Goal: Task Accomplishment & Management: Use online tool/utility

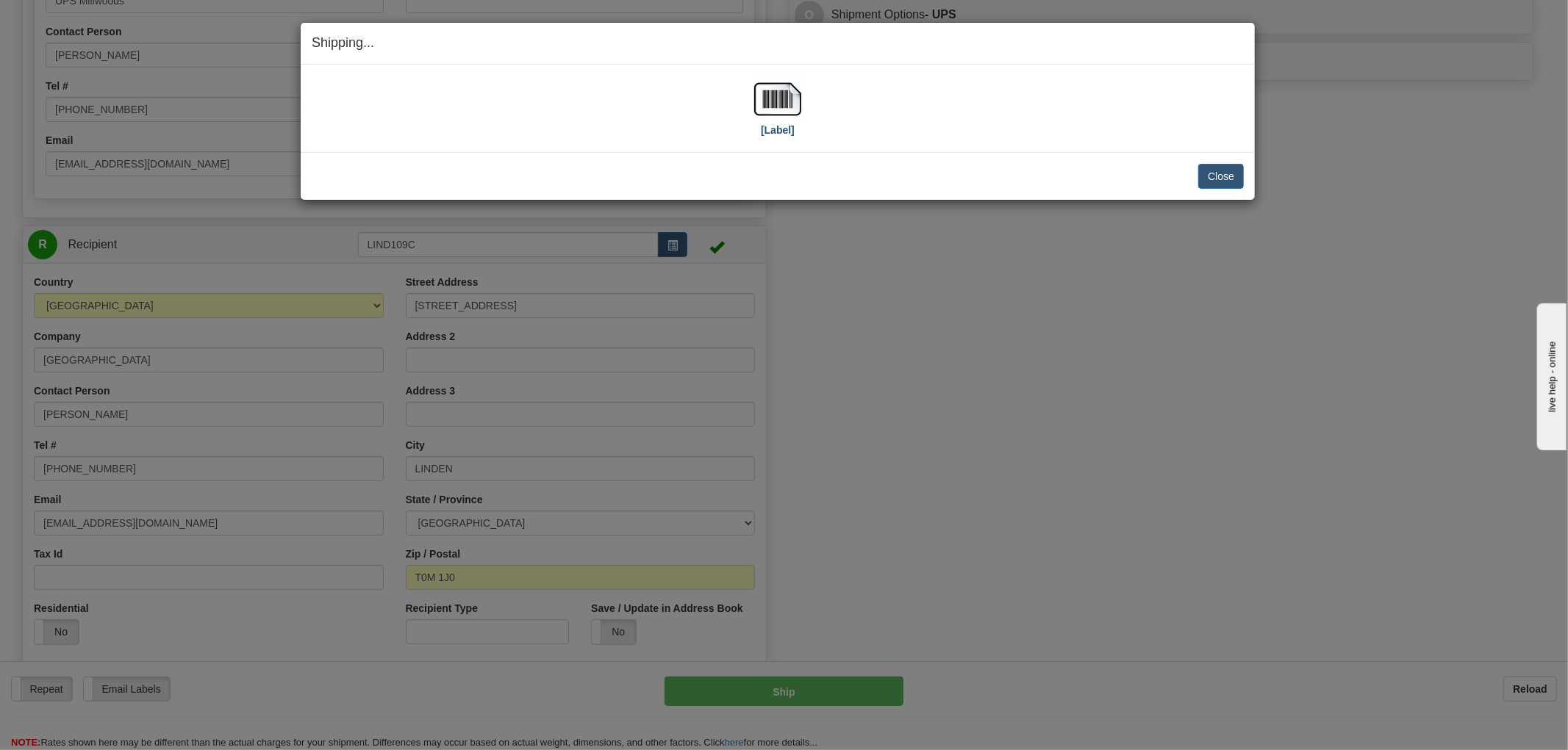
scroll to position [734, 0]
click at [1217, 173] on button "Close" at bounding box center [1220, 176] width 45 height 25
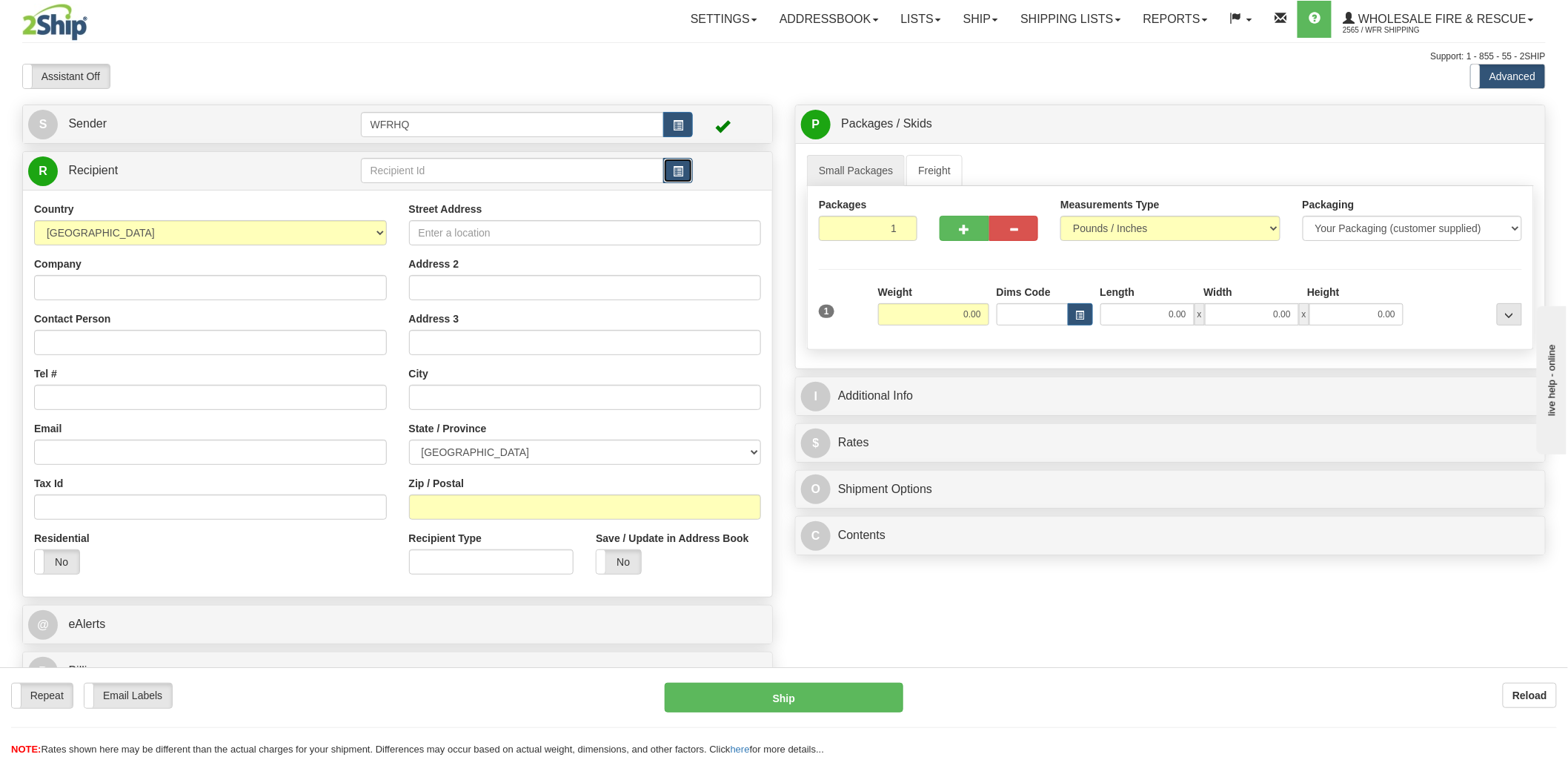
click at [685, 171] on button "button" at bounding box center [678, 170] width 30 height 25
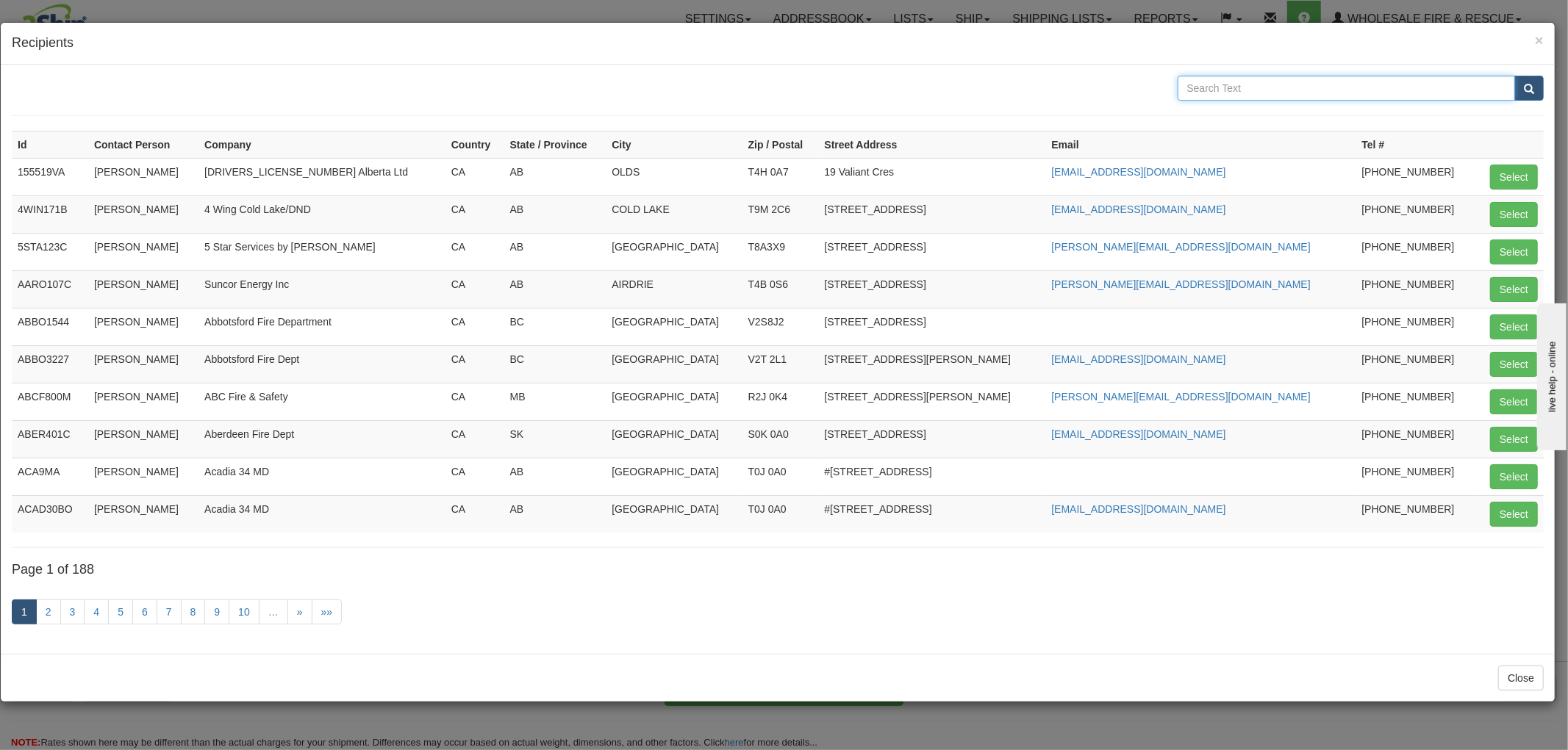
click at [1251, 81] on input "text" at bounding box center [1347, 88] width 338 height 25
type input "[PERSON_NAME]"
click at [1514, 76] on button "submit" at bounding box center [1529, 88] width 30 height 25
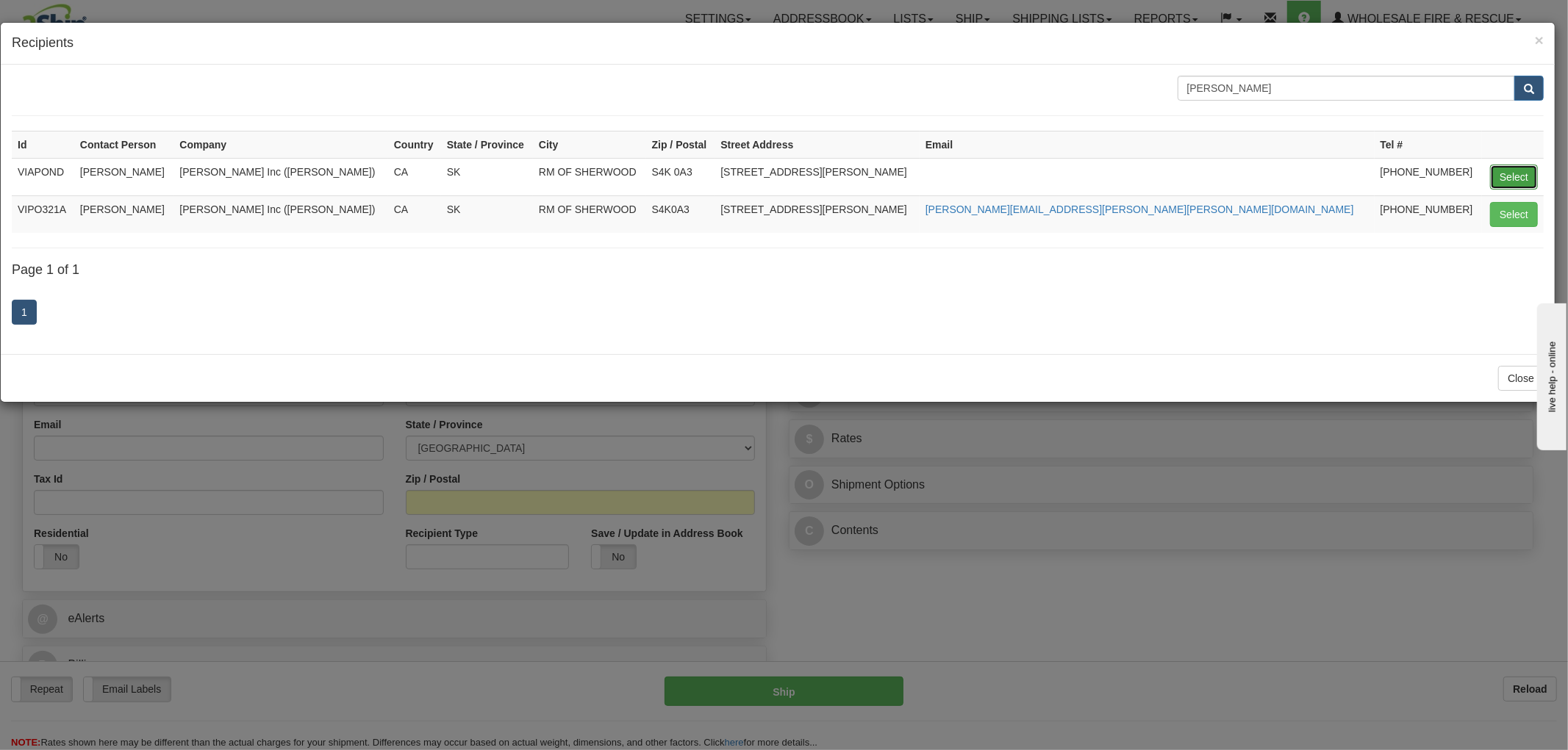
click at [1523, 183] on button "Select" at bounding box center [1514, 176] width 48 height 25
type input "VIAPOND"
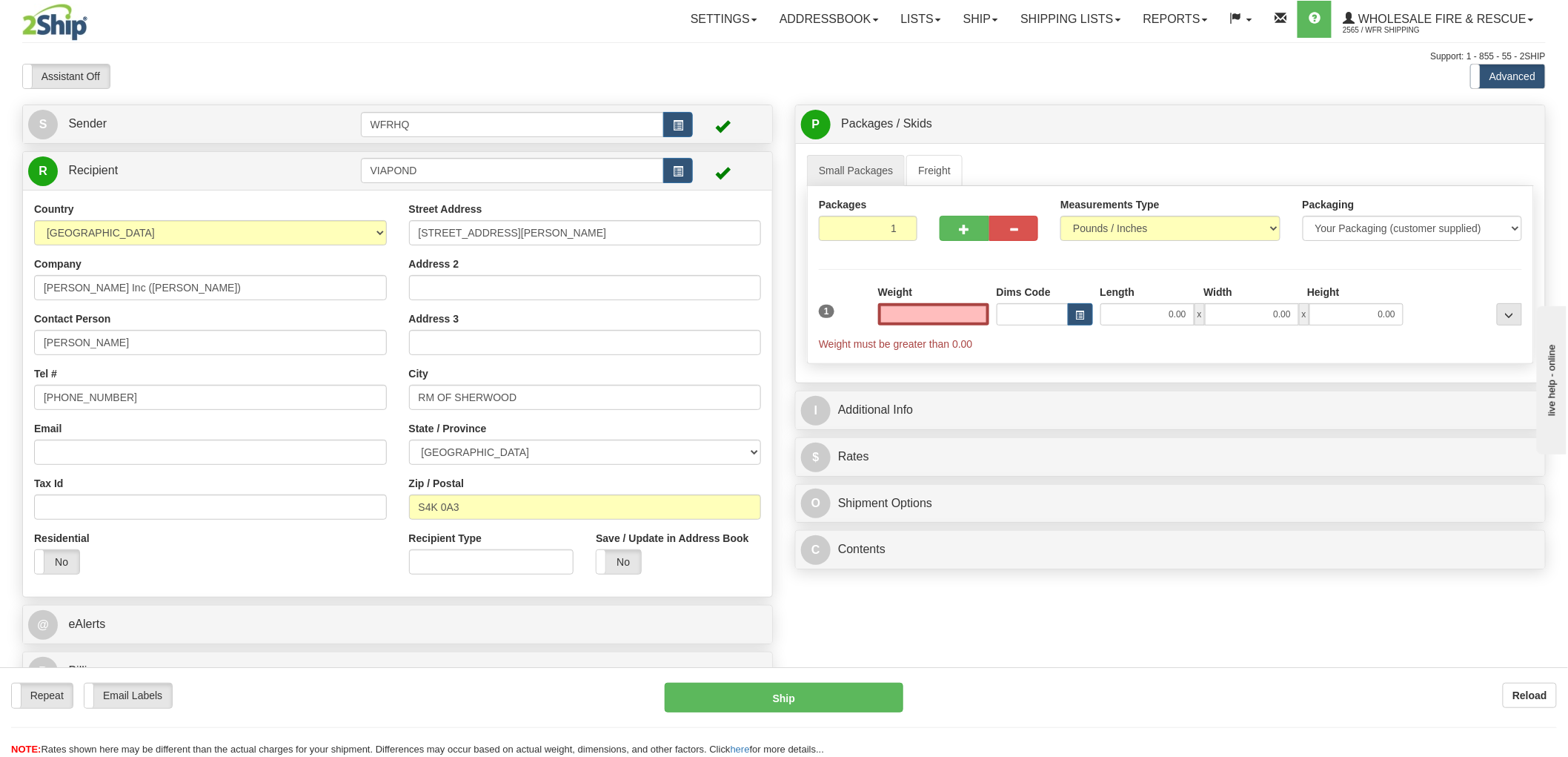
type input "0.00"
click at [227, 454] on input "Email" at bounding box center [210, 452] width 353 height 25
paste input "[PERSON_NAME][EMAIL_ADDRESS][PERSON_NAME][PERSON_NAME][DOMAIN_NAME]"
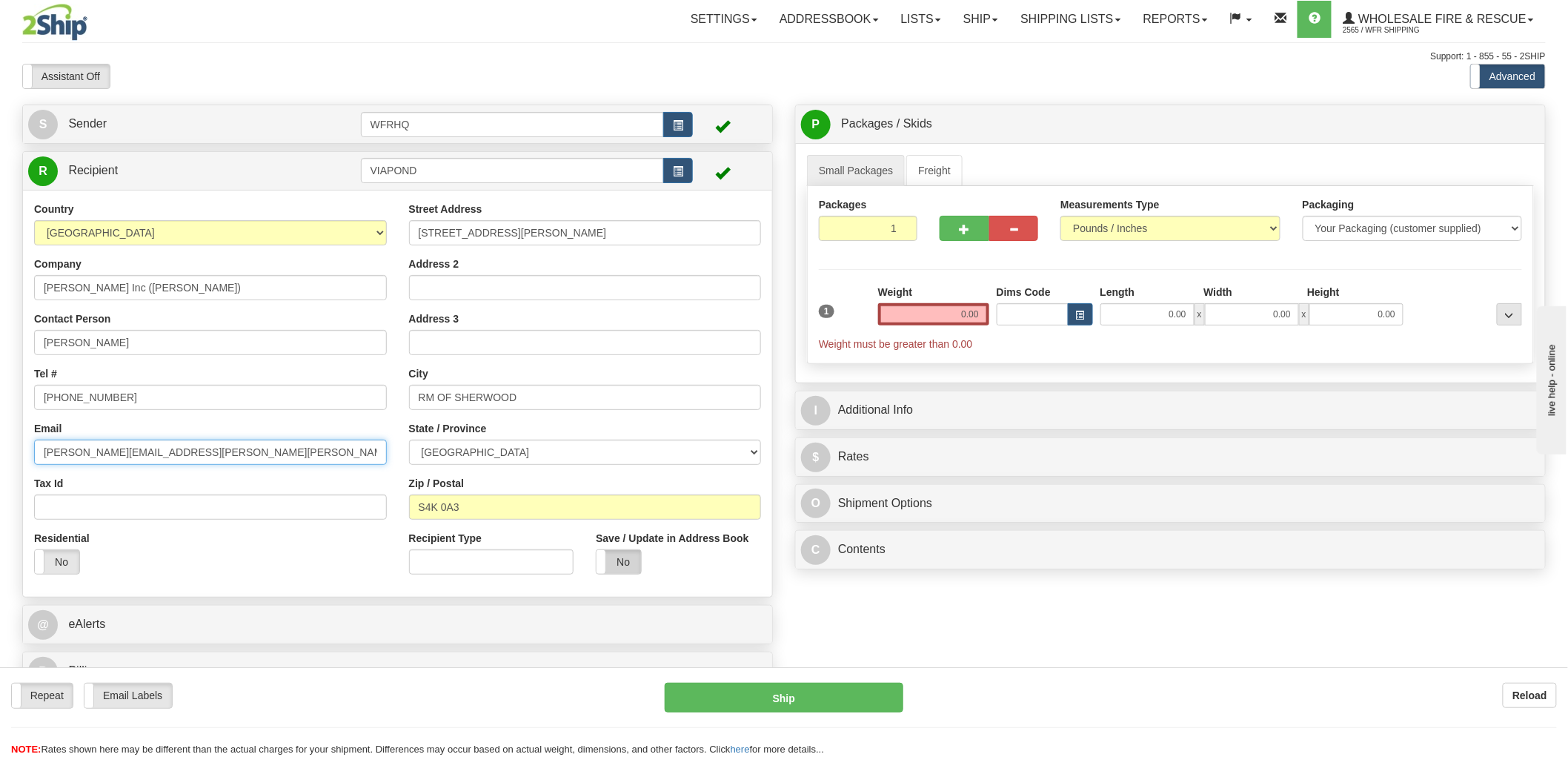
type input "[PERSON_NAME][EMAIL_ADDRESS][PERSON_NAME][PERSON_NAME][DOMAIN_NAME]"
click at [619, 560] on label "No" at bounding box center [619, 561] width 45 height 23
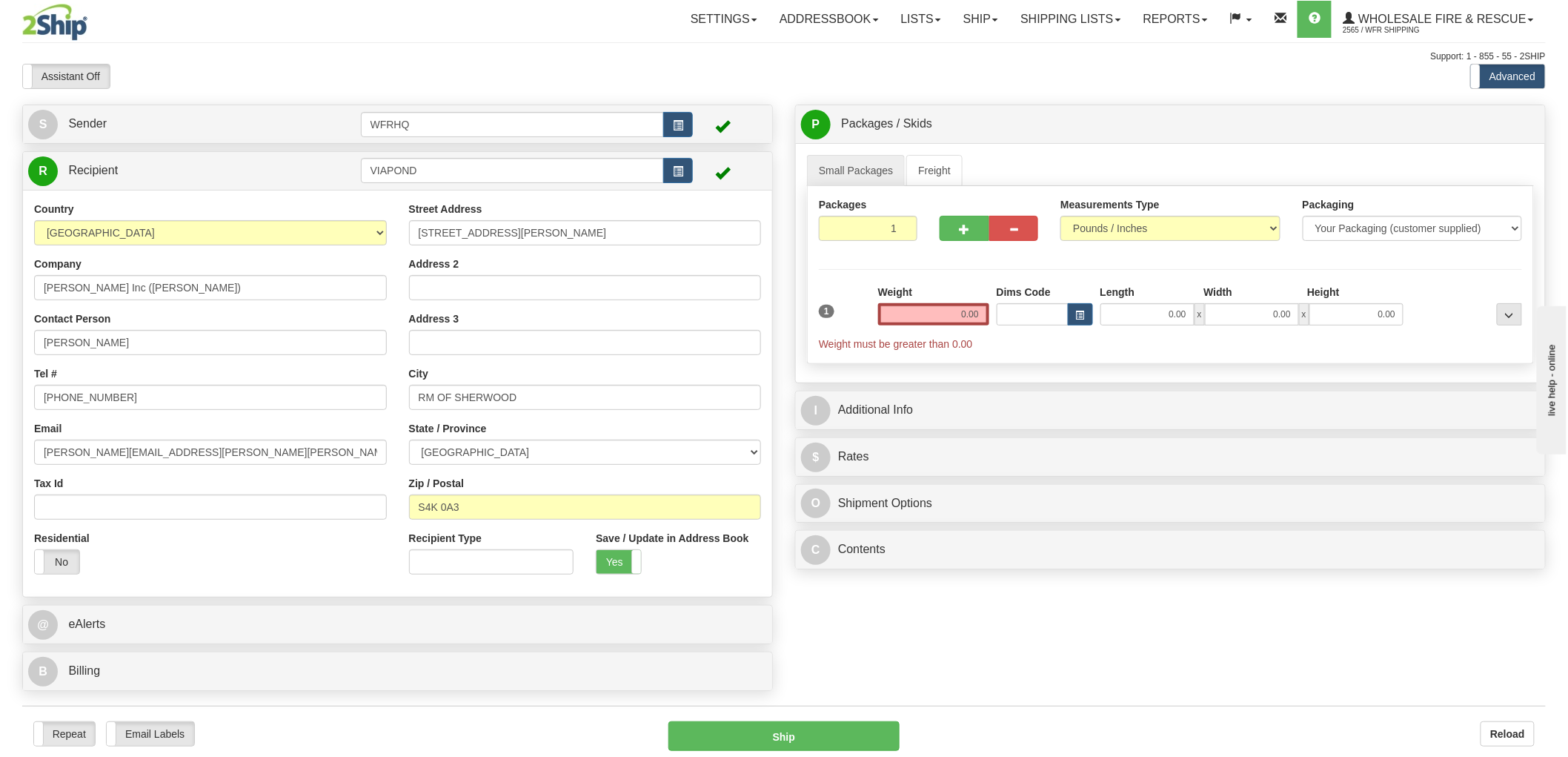
scroll to position [326, 0]
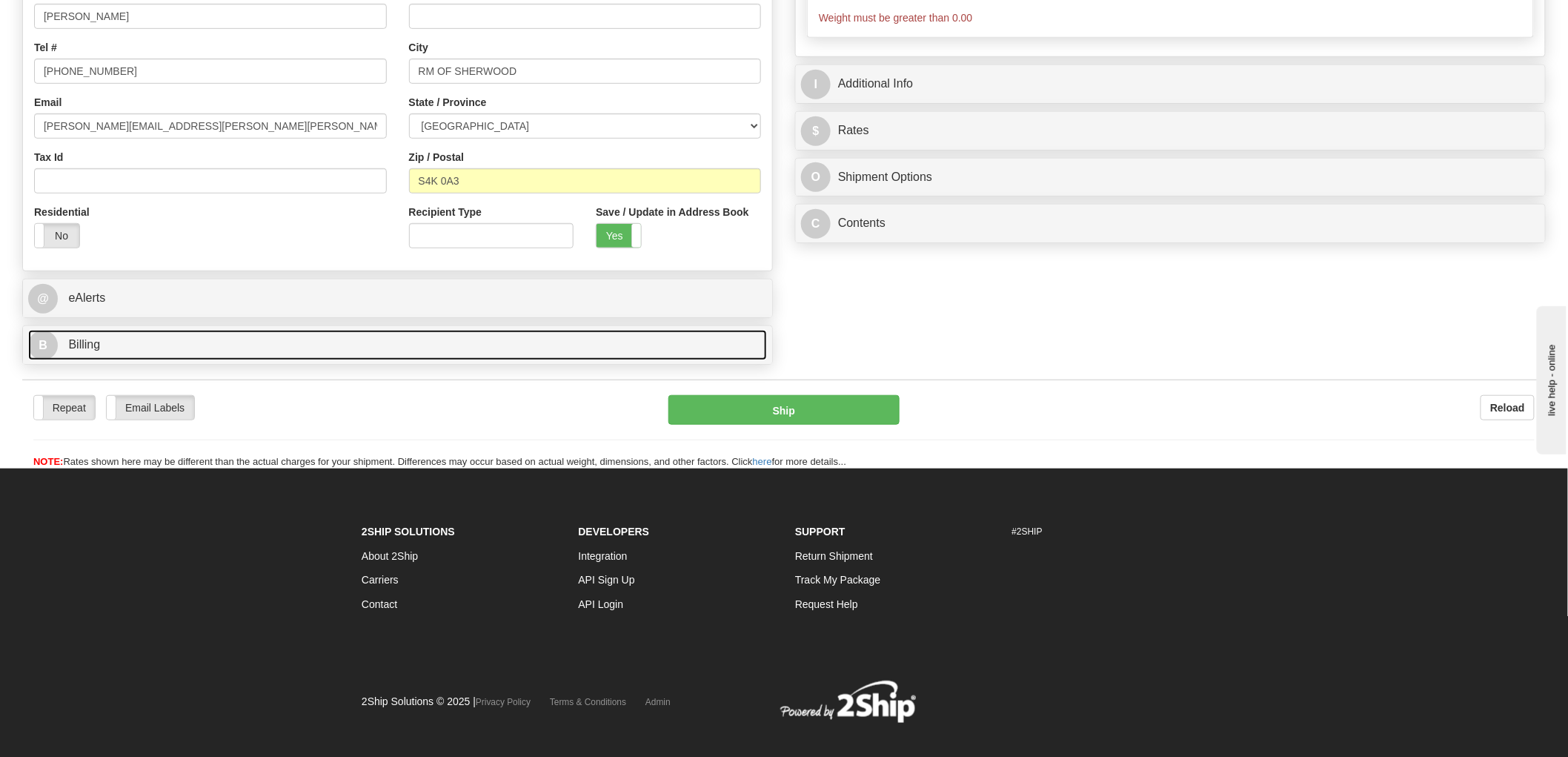
click at [101, 355] on link "B Billing" at bounding box center [397, 345] width 739 height 31
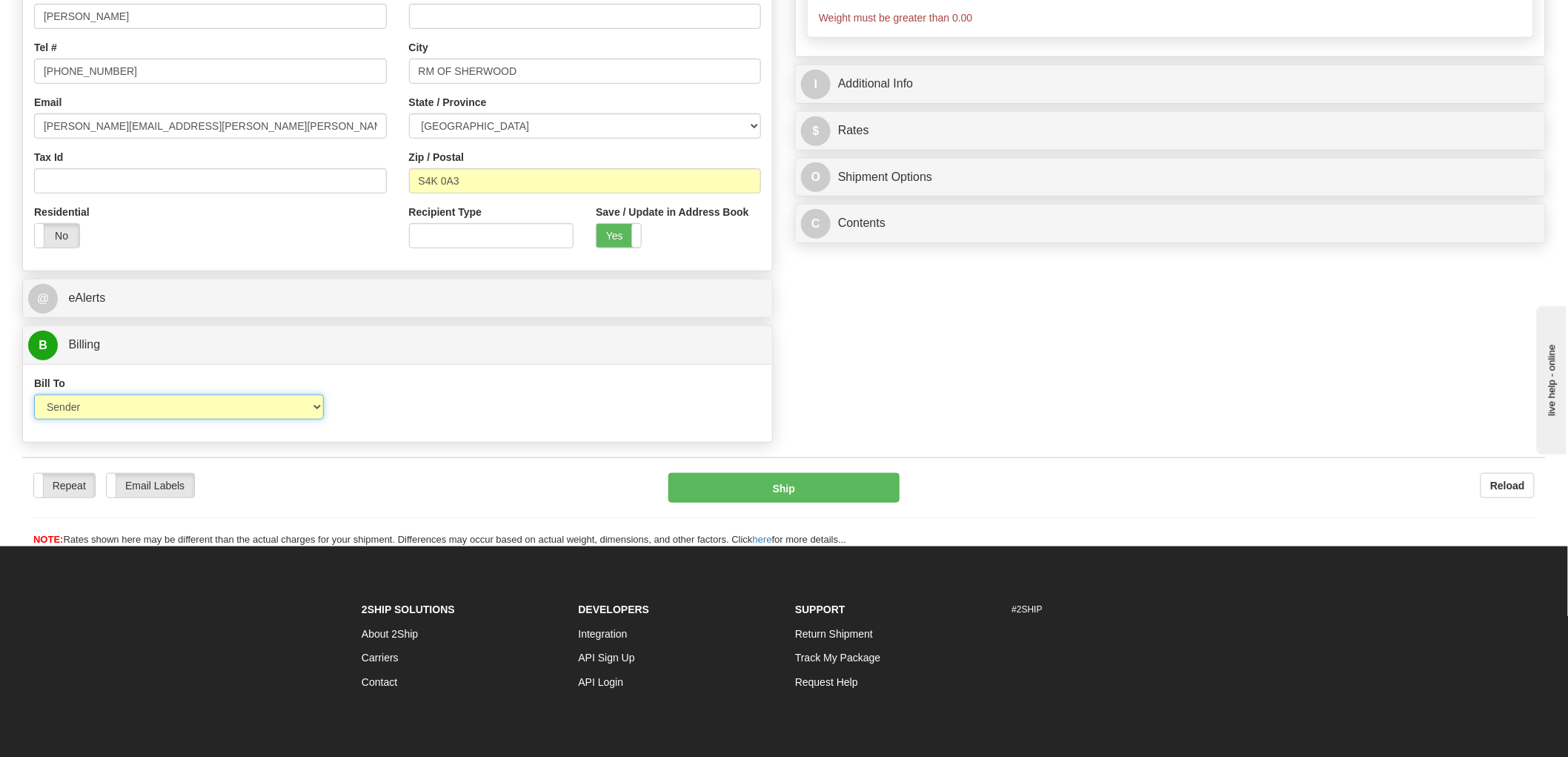
click at [122, 411] on select "Sender Recipient Third Party Collect" at bounding box center [179, 407] width 289 height 25
select select "2"
click at [34, 396] on select "Sender Recipient Third Party Collect" at bounding box center [179, 407] width 289 height 25
click at [486, 420] on input "Account" at bounding box center [490, 407] width 289 height 25
paste input "6298473"
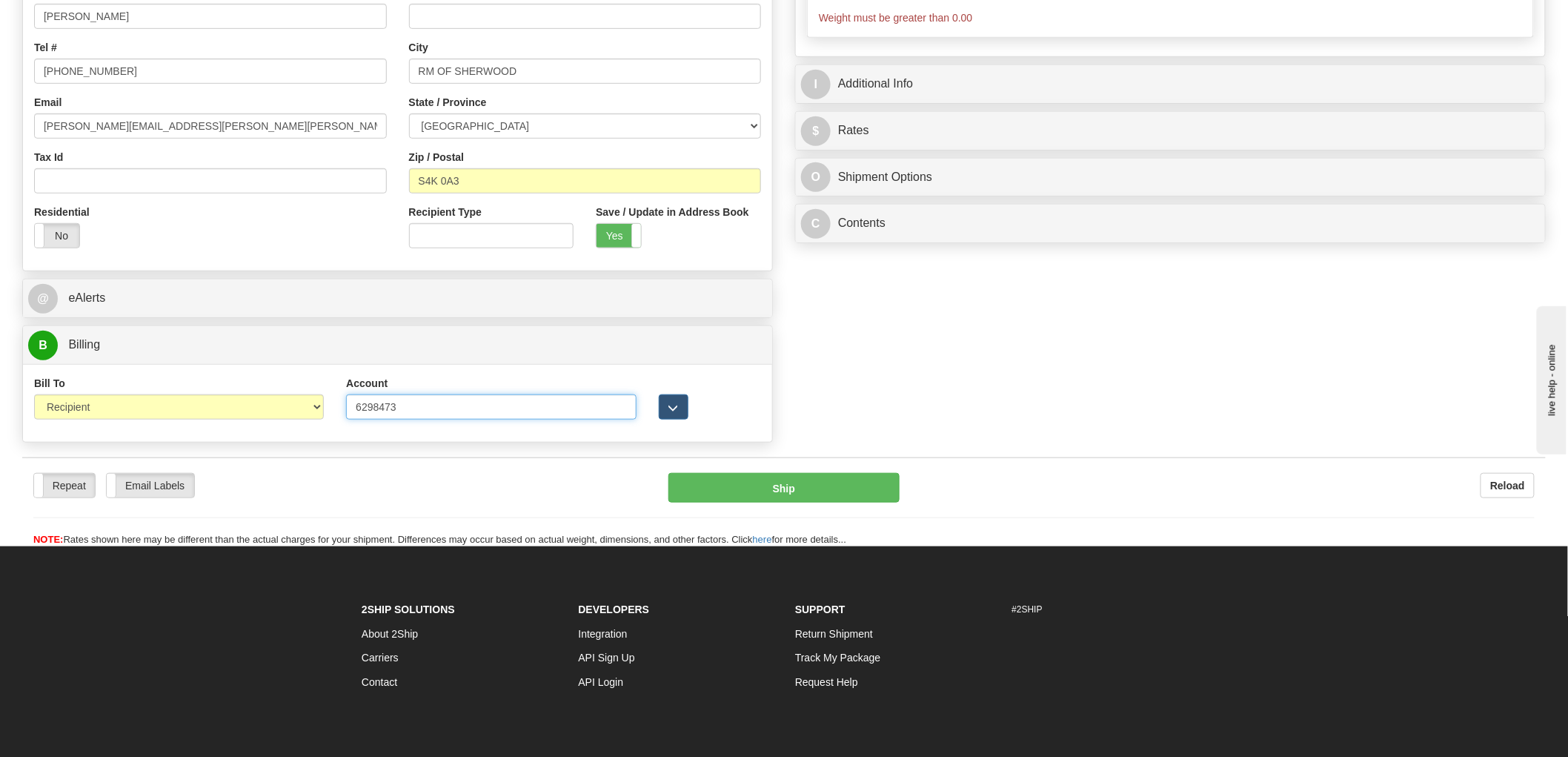
scroll to position [0, 0]
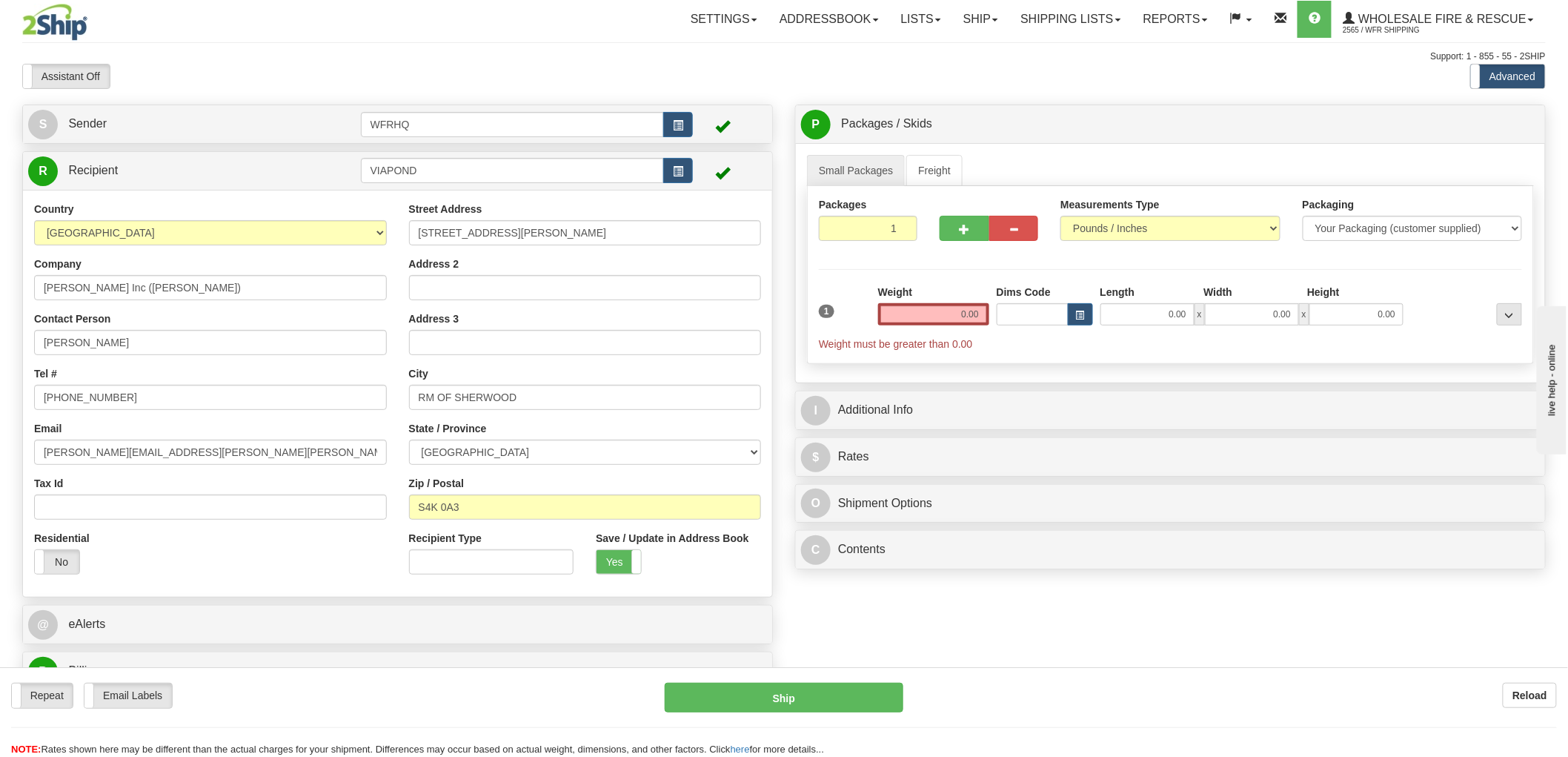
type input "6298473"
click at [940, 319] on input "0.00" at bounding box center [933, 315] width 111 height 22
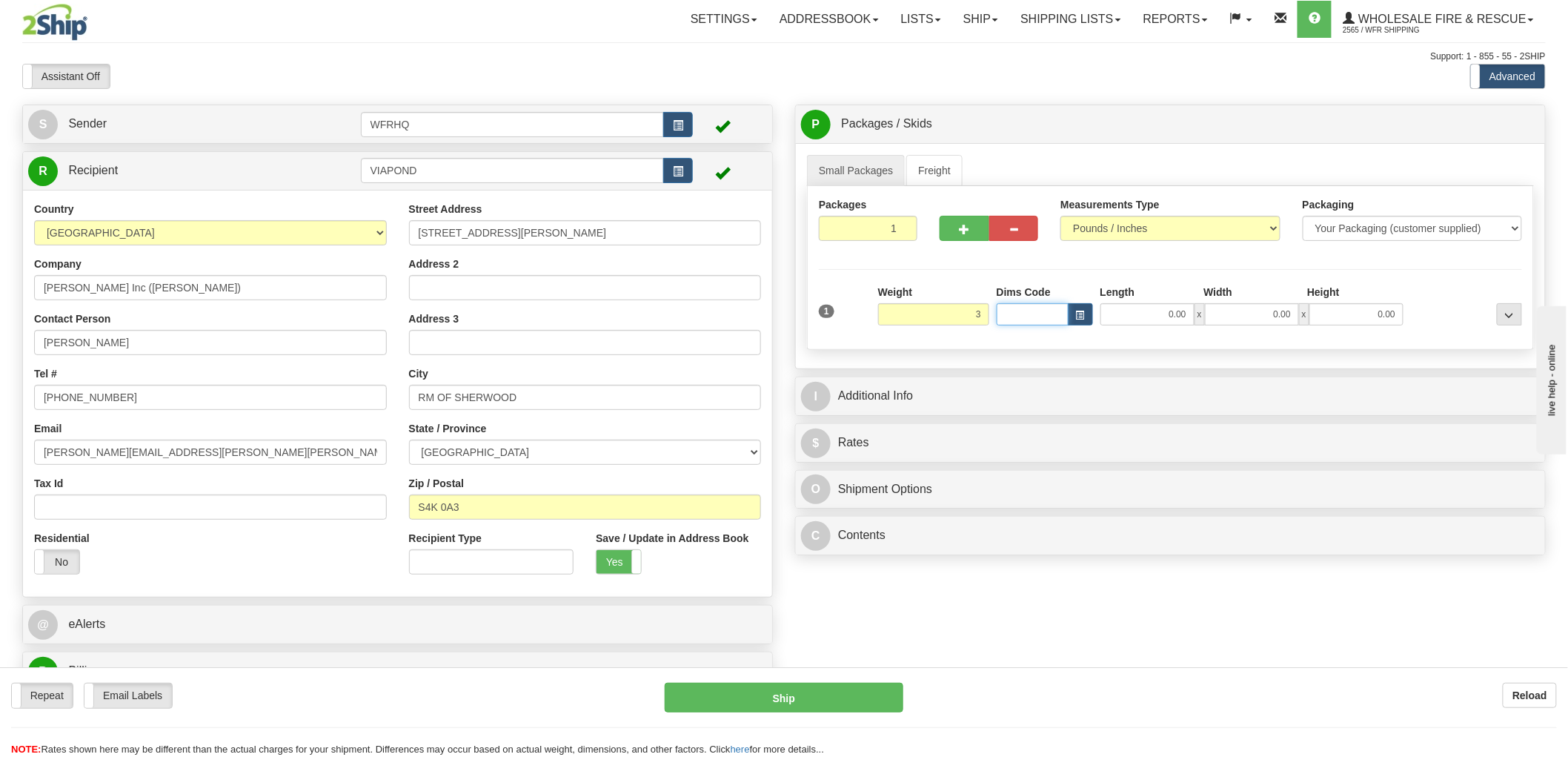
type input "3.00"
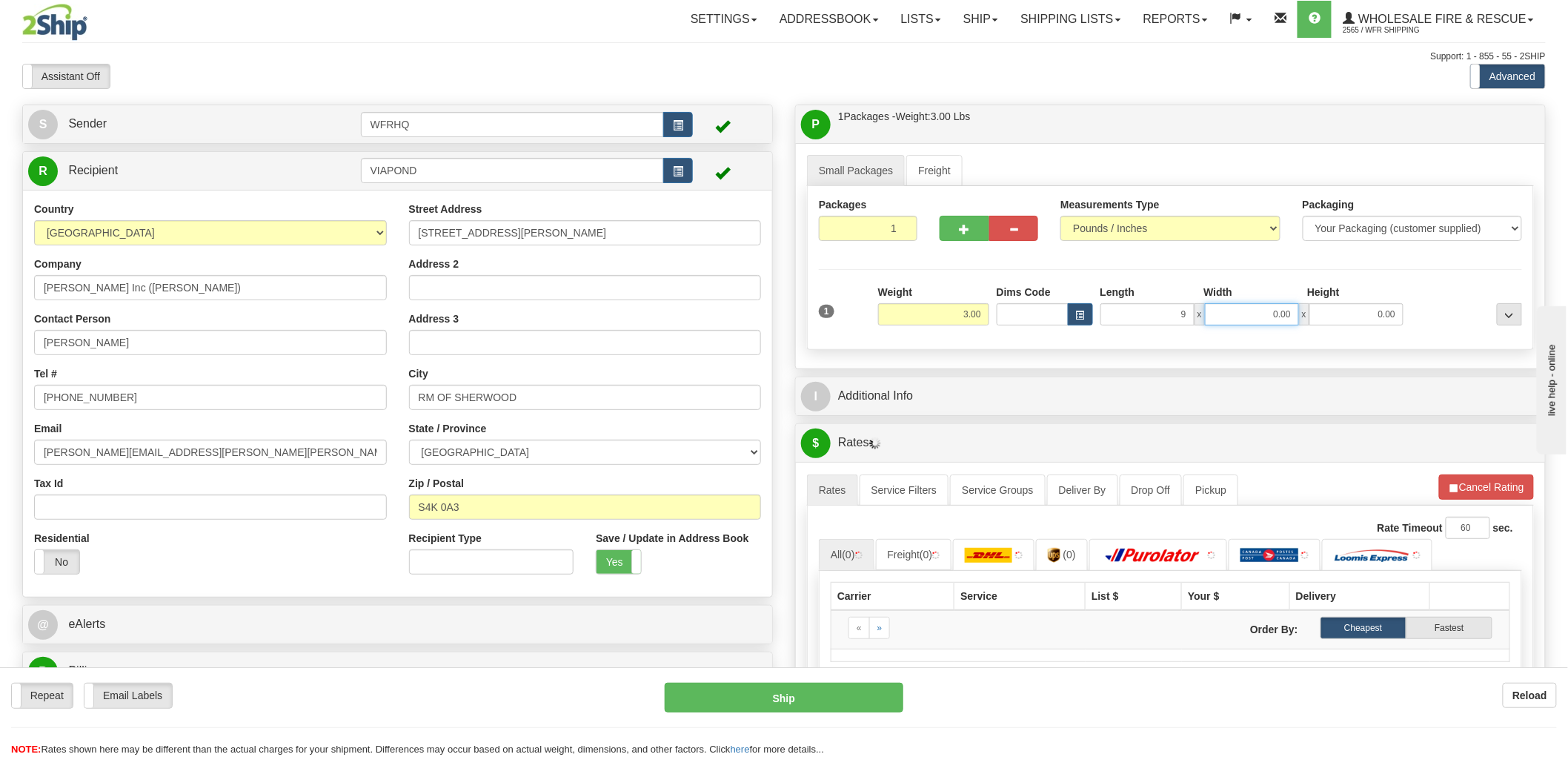
type input "9.00"
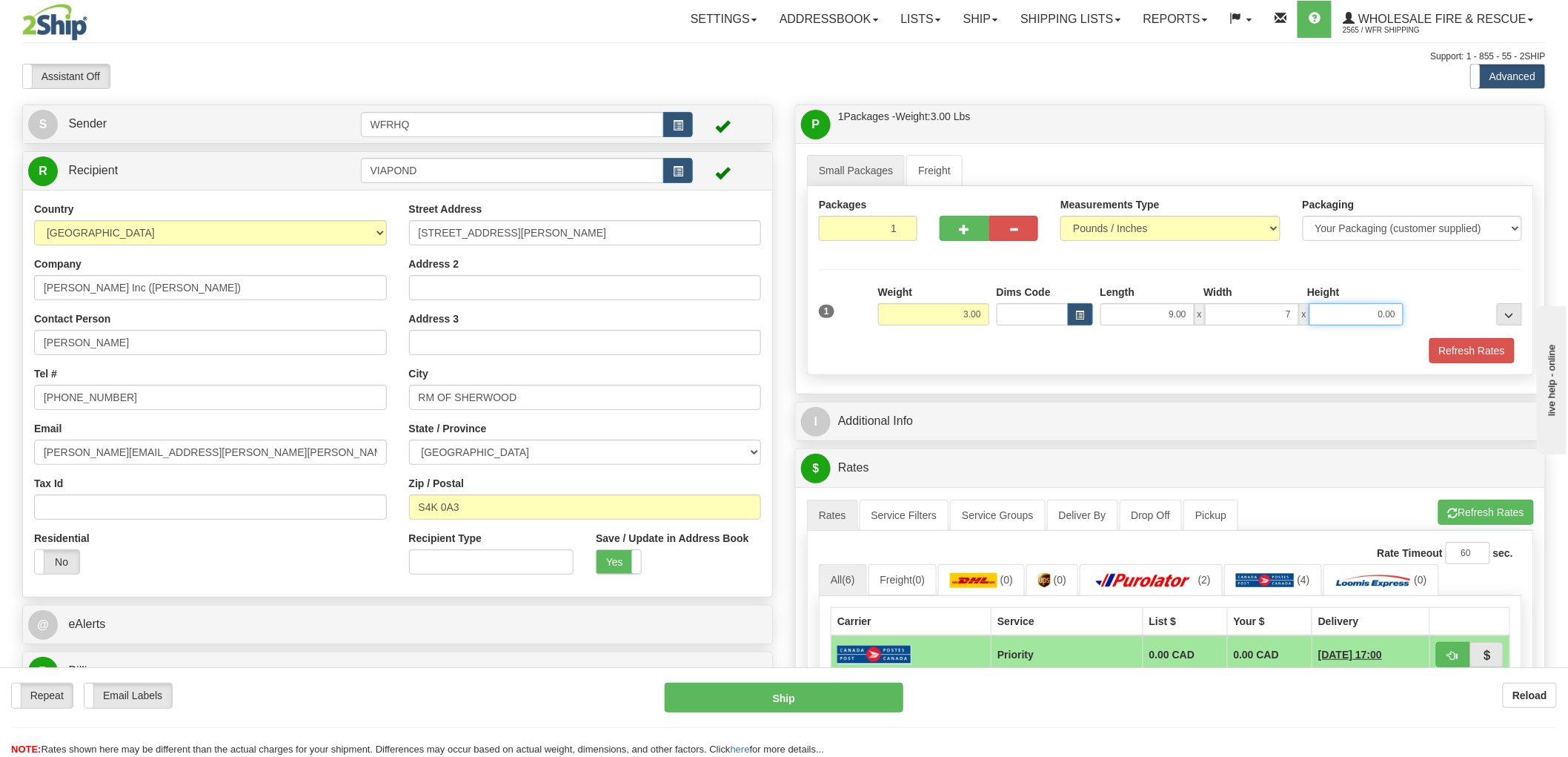
type input "7.00"
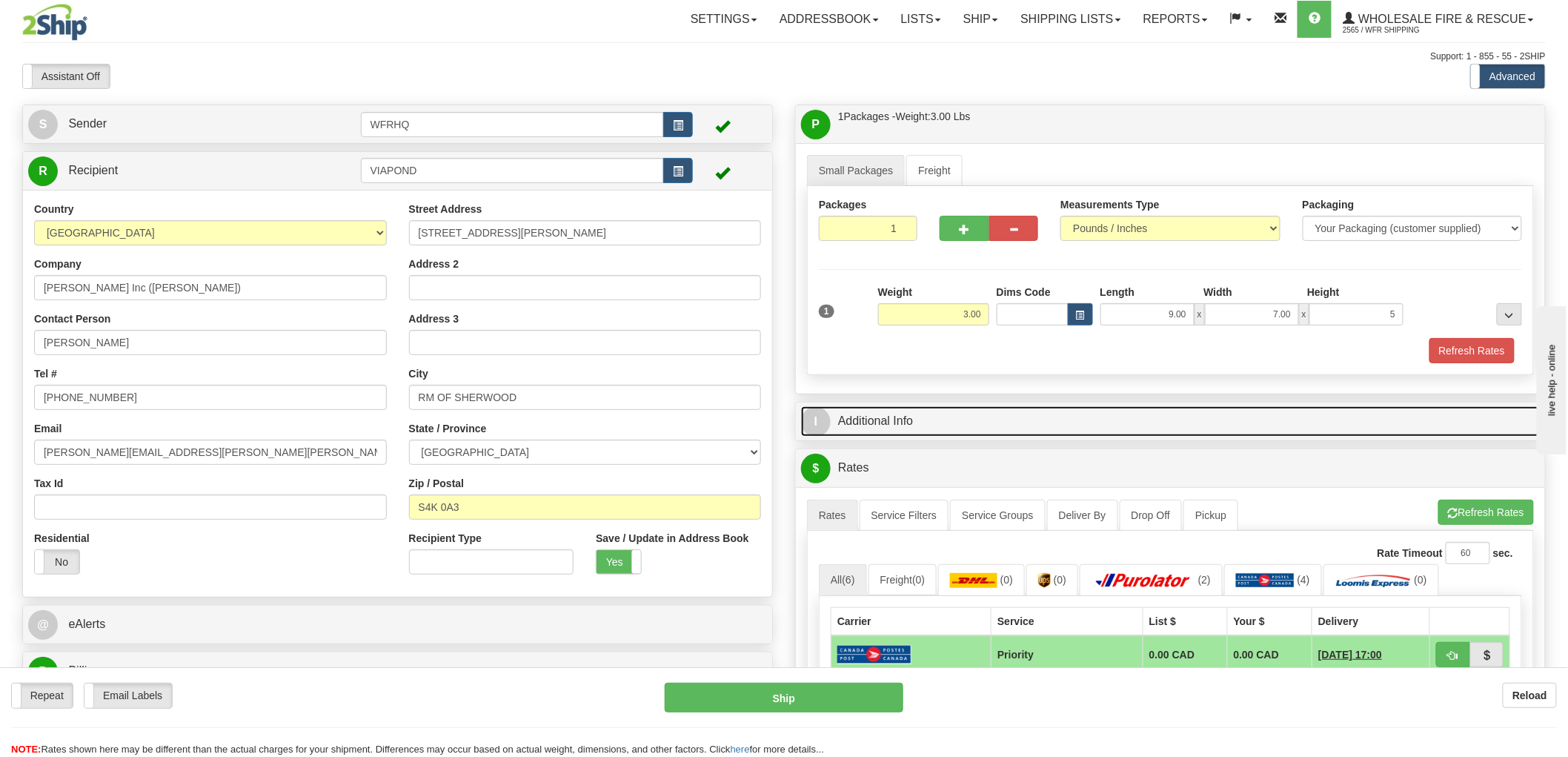
click at [888, 436] on link "I Additional Info" at bounding box center [1171, 421] width 739 height 31
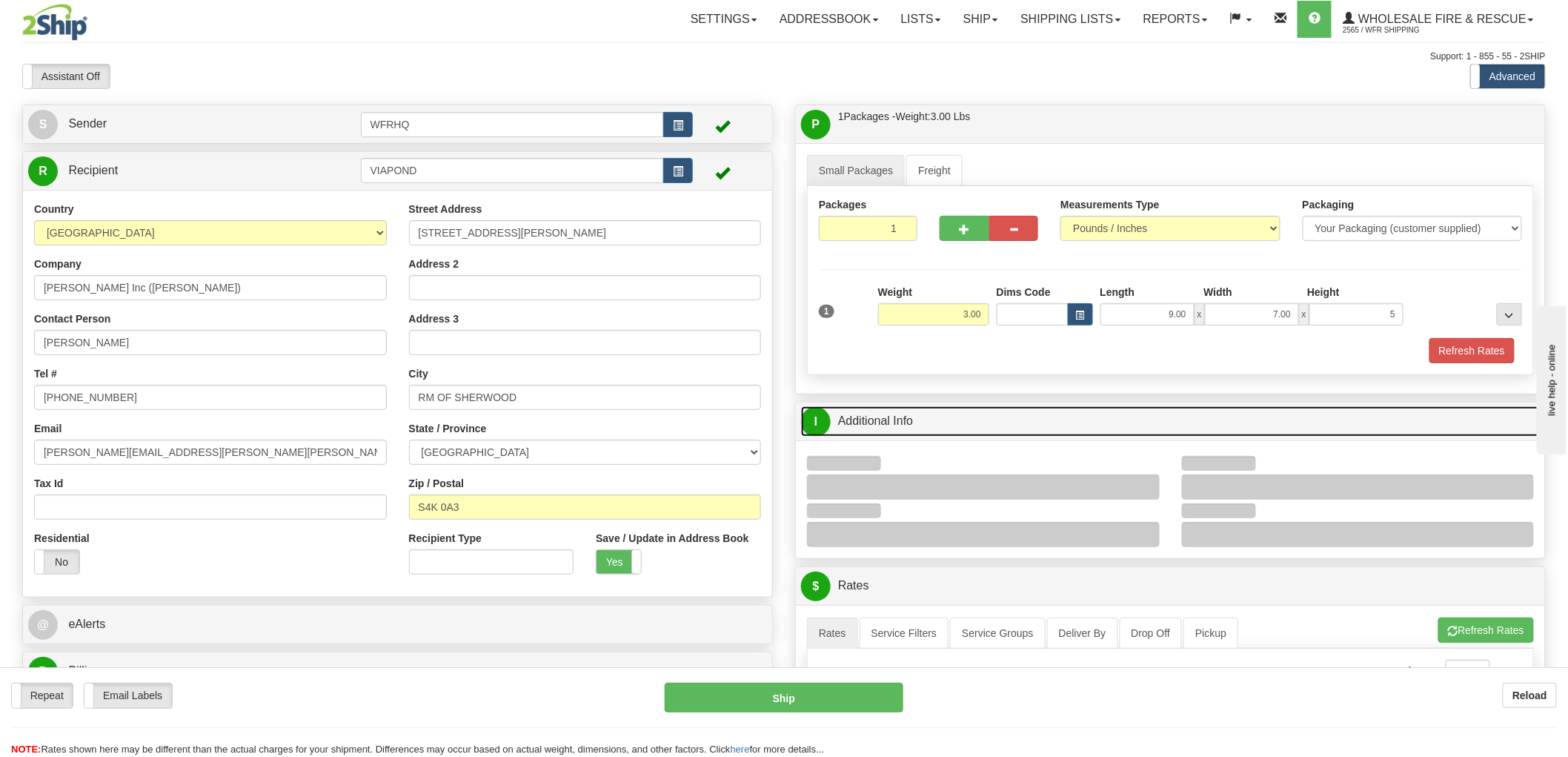
type input "5.00"
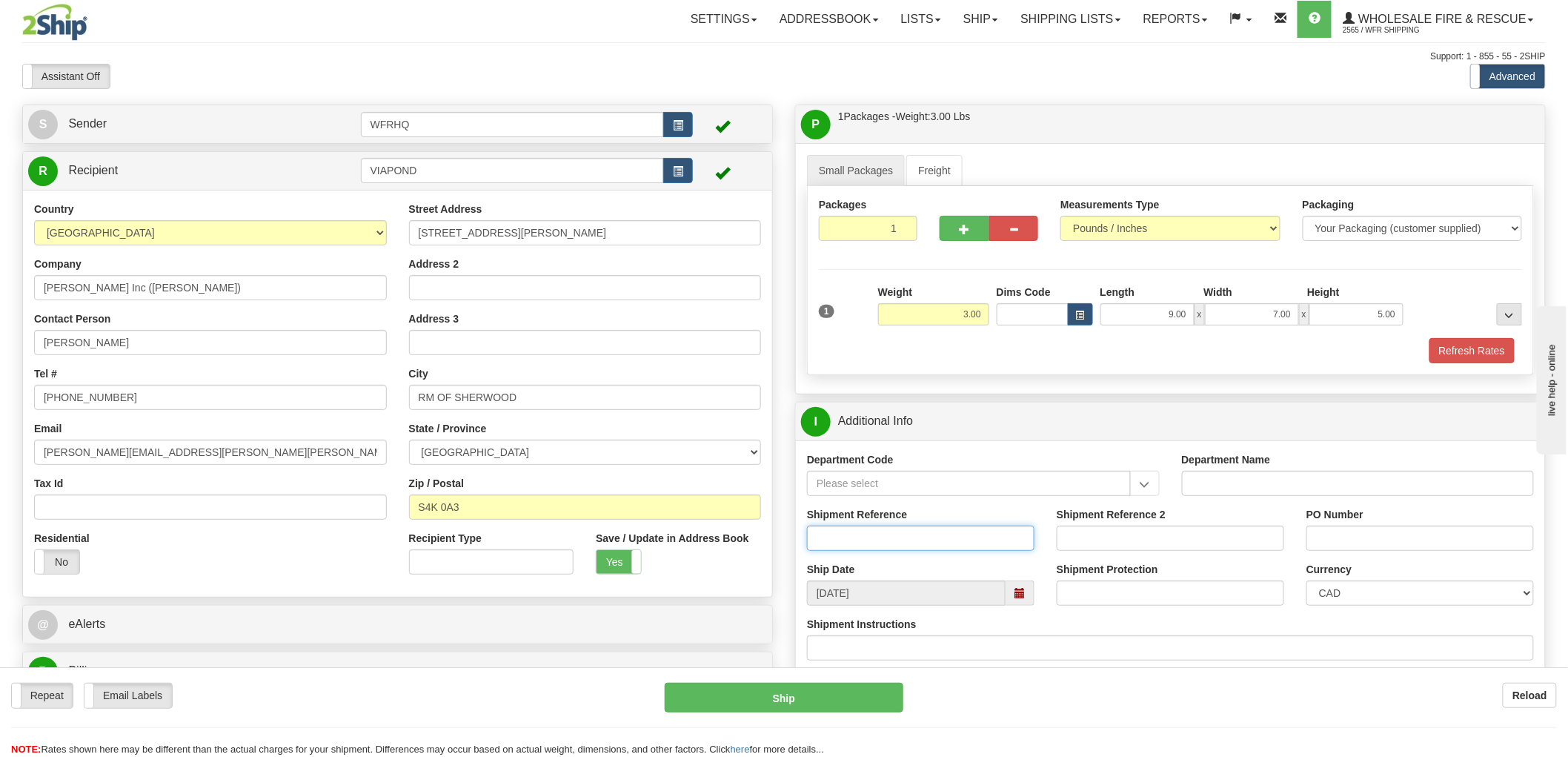
click at [852, 540] on input "Shipment Reference" at bounding box center [920, 538] width 228 height 25
type input "S44952 - 30172"
click at [1347, 537] on input "PO Number" at bounding box center [1420, 538] width 228 height 25
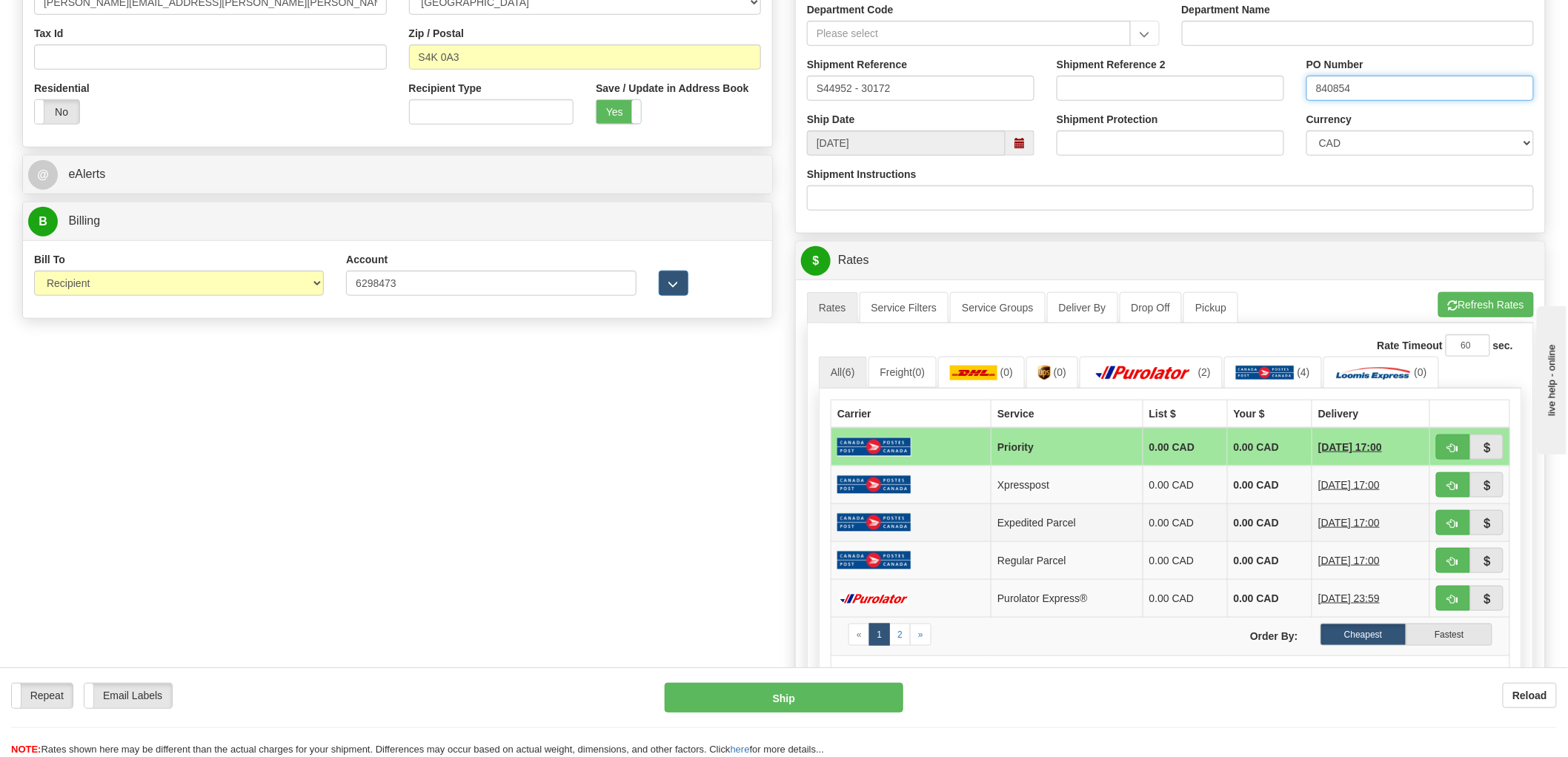
scroll to position [493, 0]
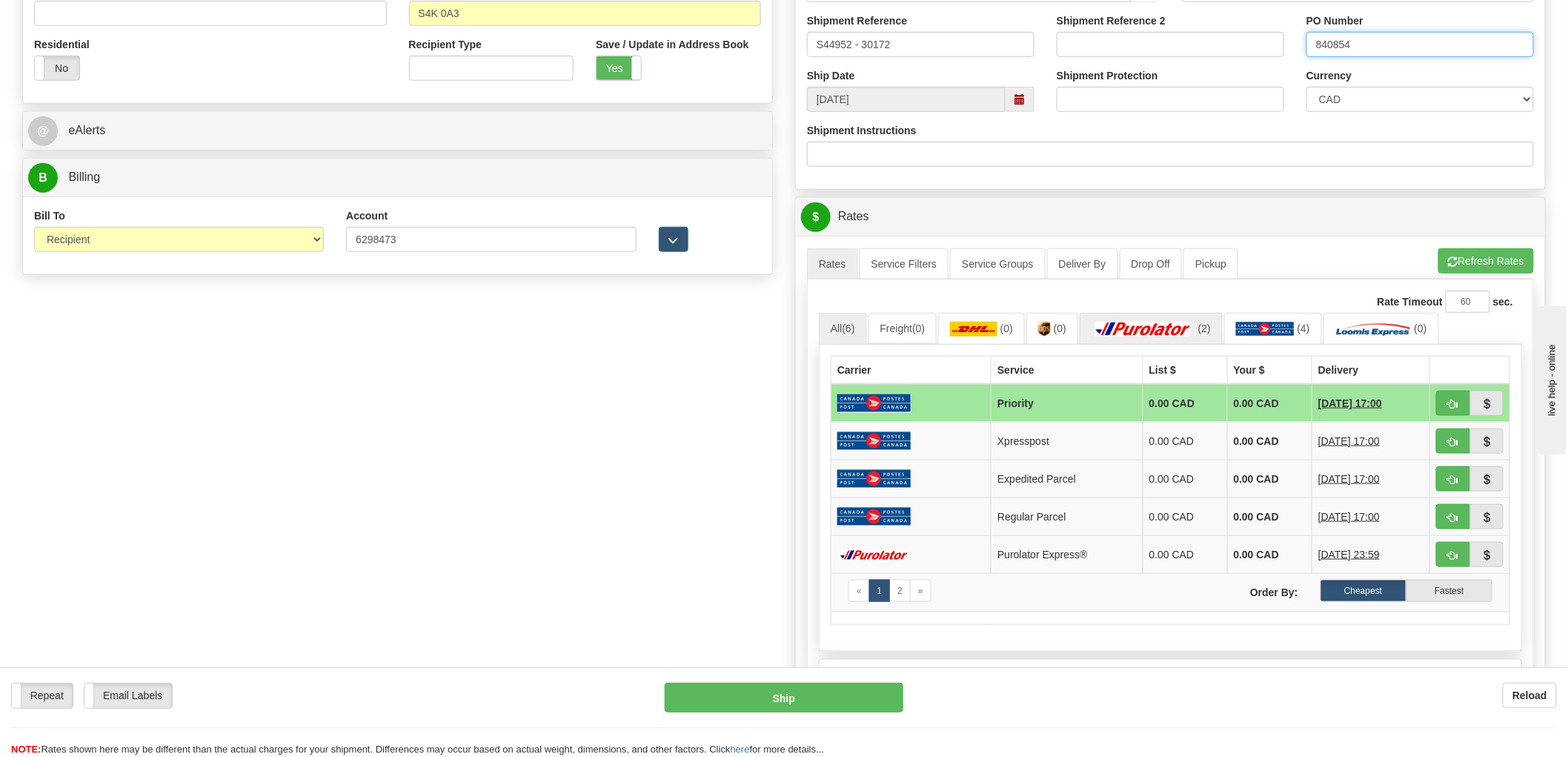
type input "840854"
click at [1175, 325] on img at bounding box center [1143, 330] width 103 height 15
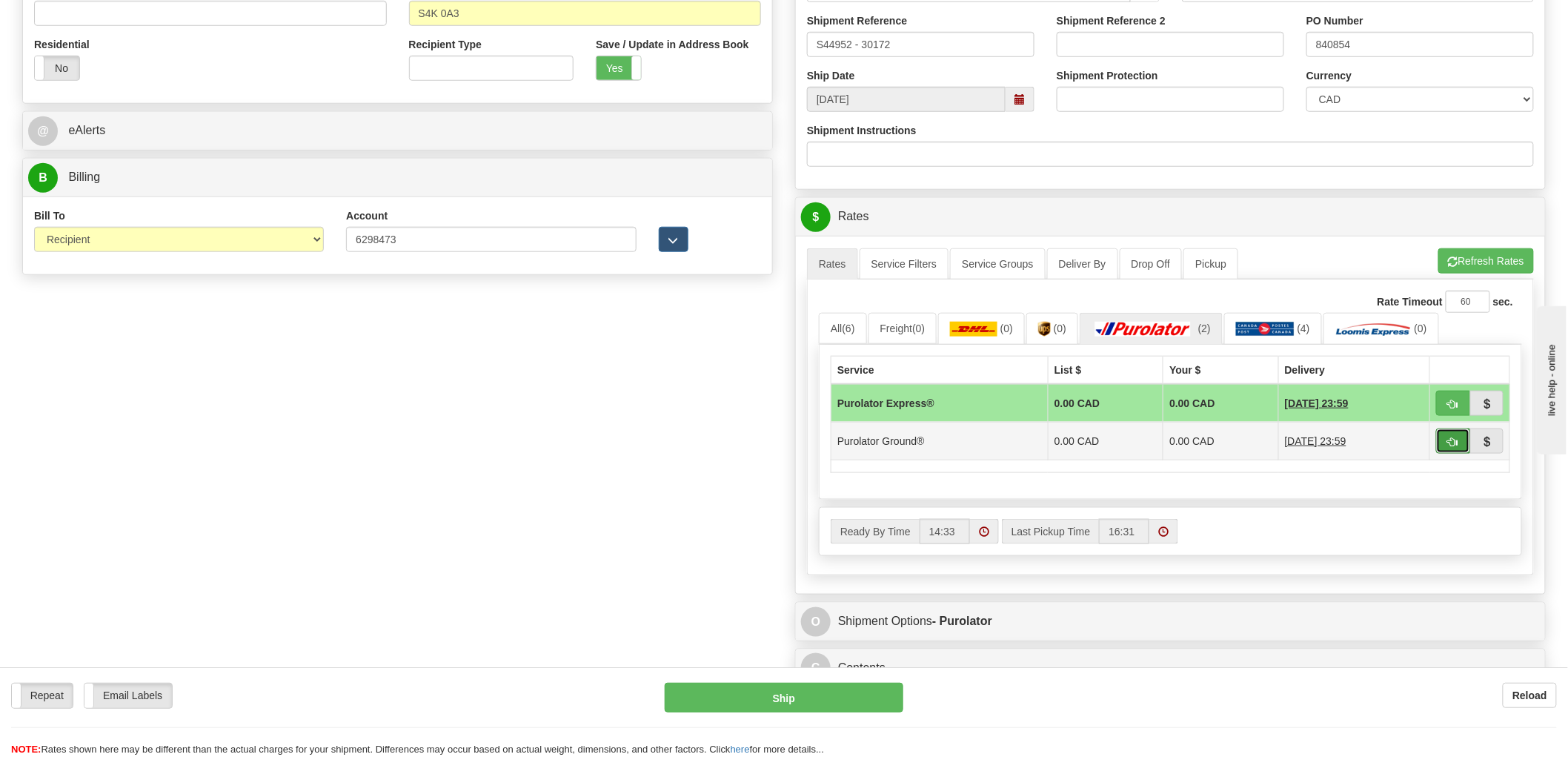
click at [1450, 448] on button "button" at bounding box center [1453, 440] width 34 height 25
type input "260"
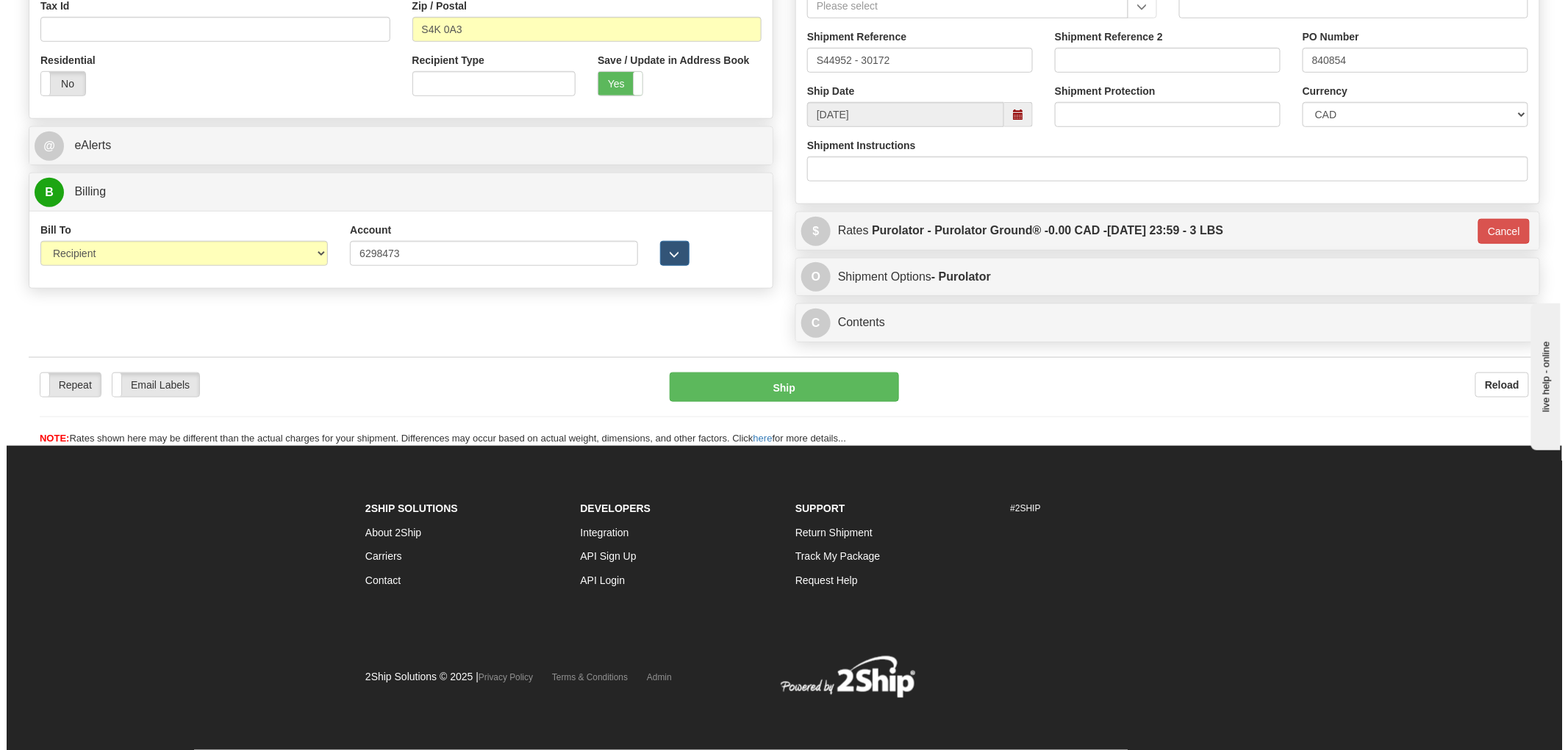
scroll to position [476, 0]
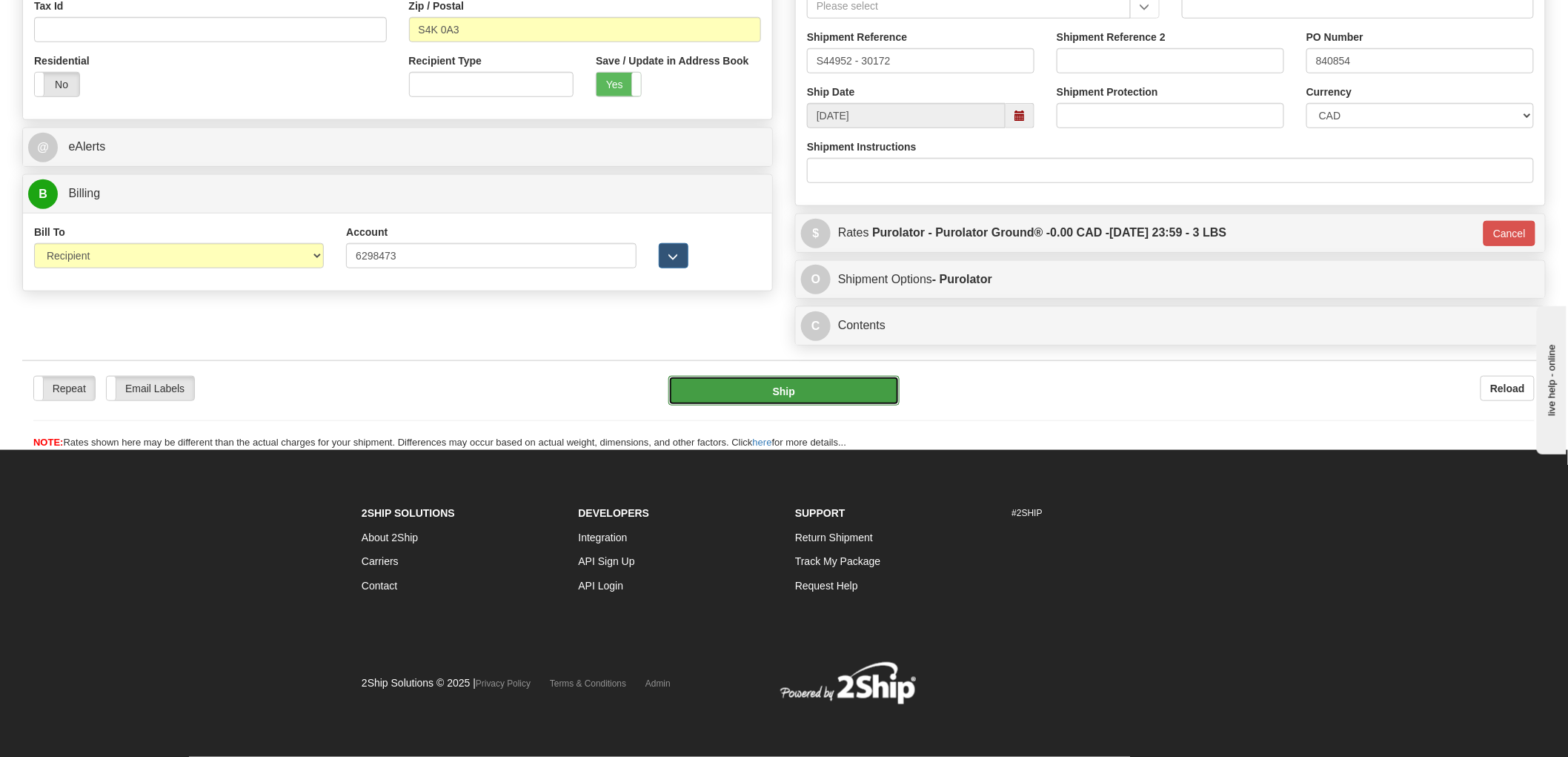
click at [821, 395] on button "Ship" at bounding box center [784, 391] width 232 height 30
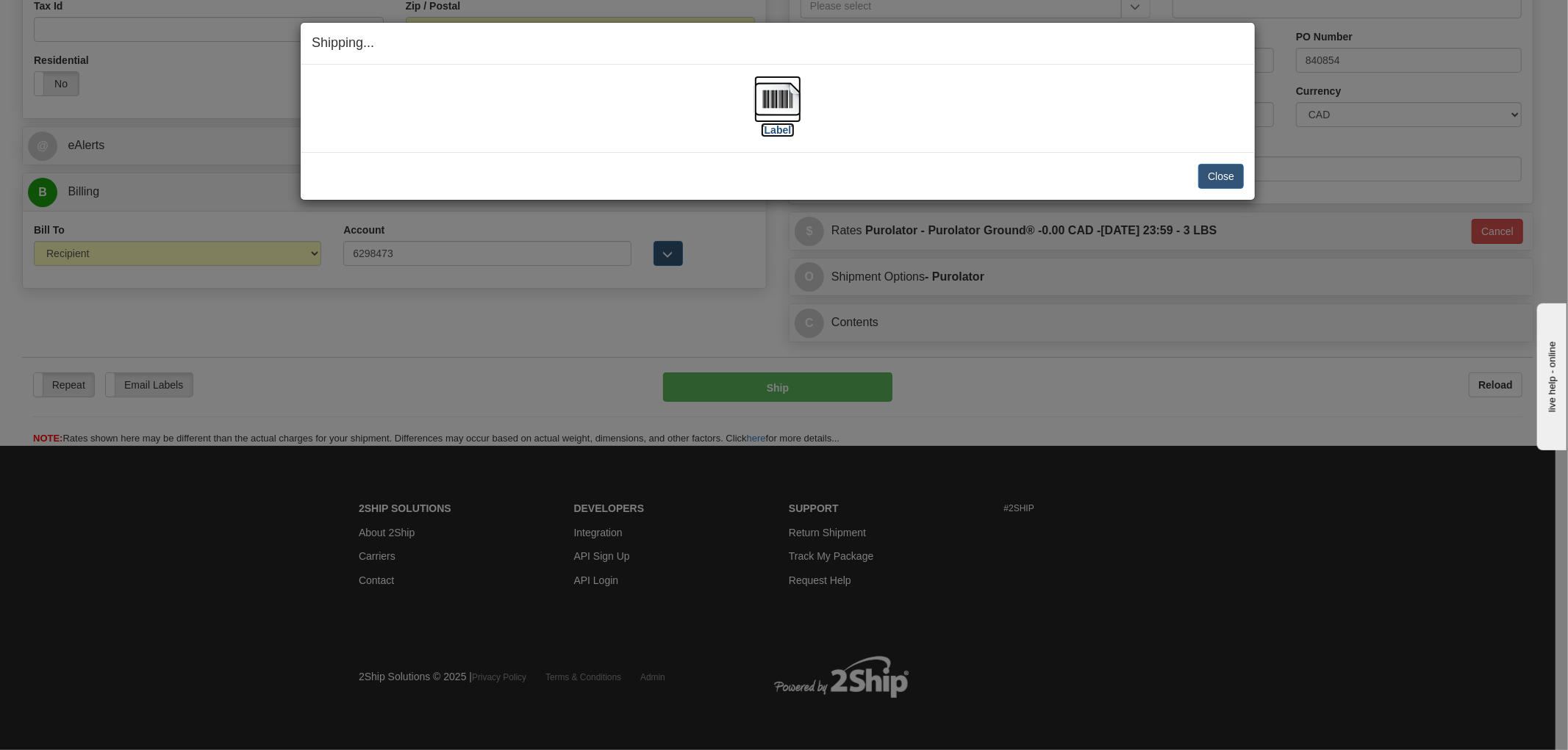
click at [787, 96] on img at bounding box center [777, 99] width 47 height 47
click at [1222, 174] on button "Close" at bounding box center [1220, 176] width 45 height 25
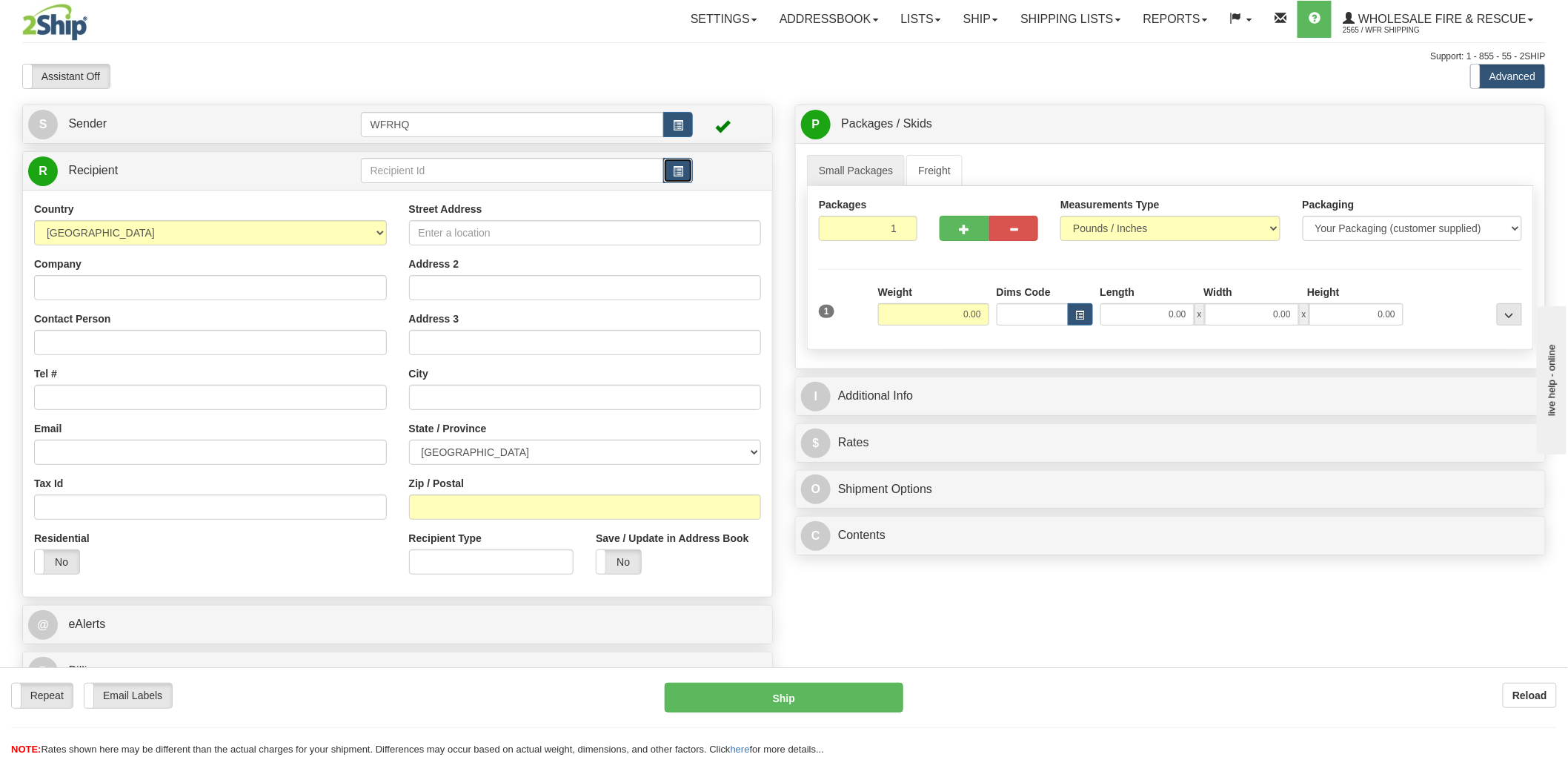
click at [678, 170] on span "button" at bounding box center [677, 171] width 10 height 9
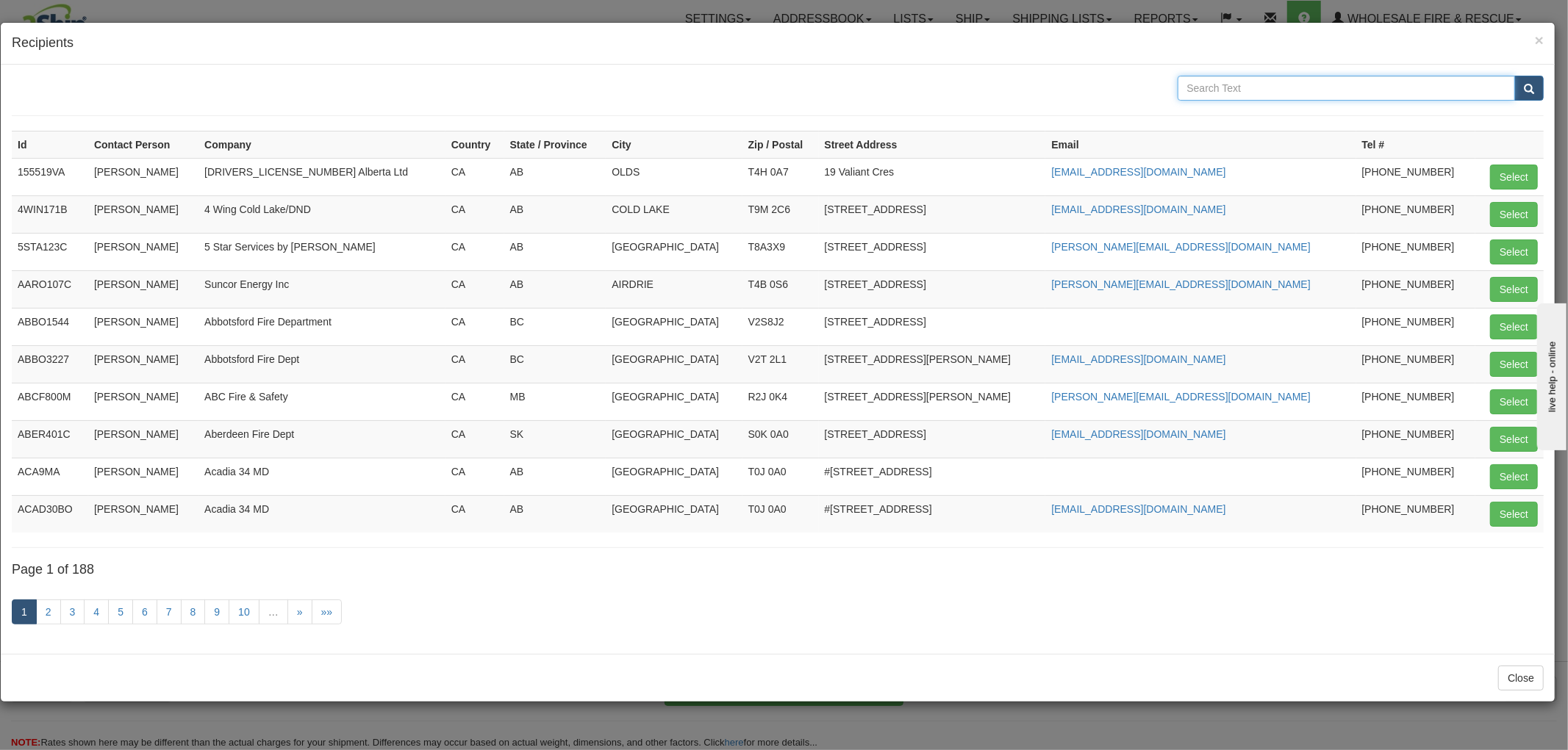
click at [1224, 89] on input "text" at bounding box center [1347, 88] width 338 height 25
type input "Regina Beach"
click at [1514, 76] on button "submit" at bounding box center [1529, 88] width 30 height 25
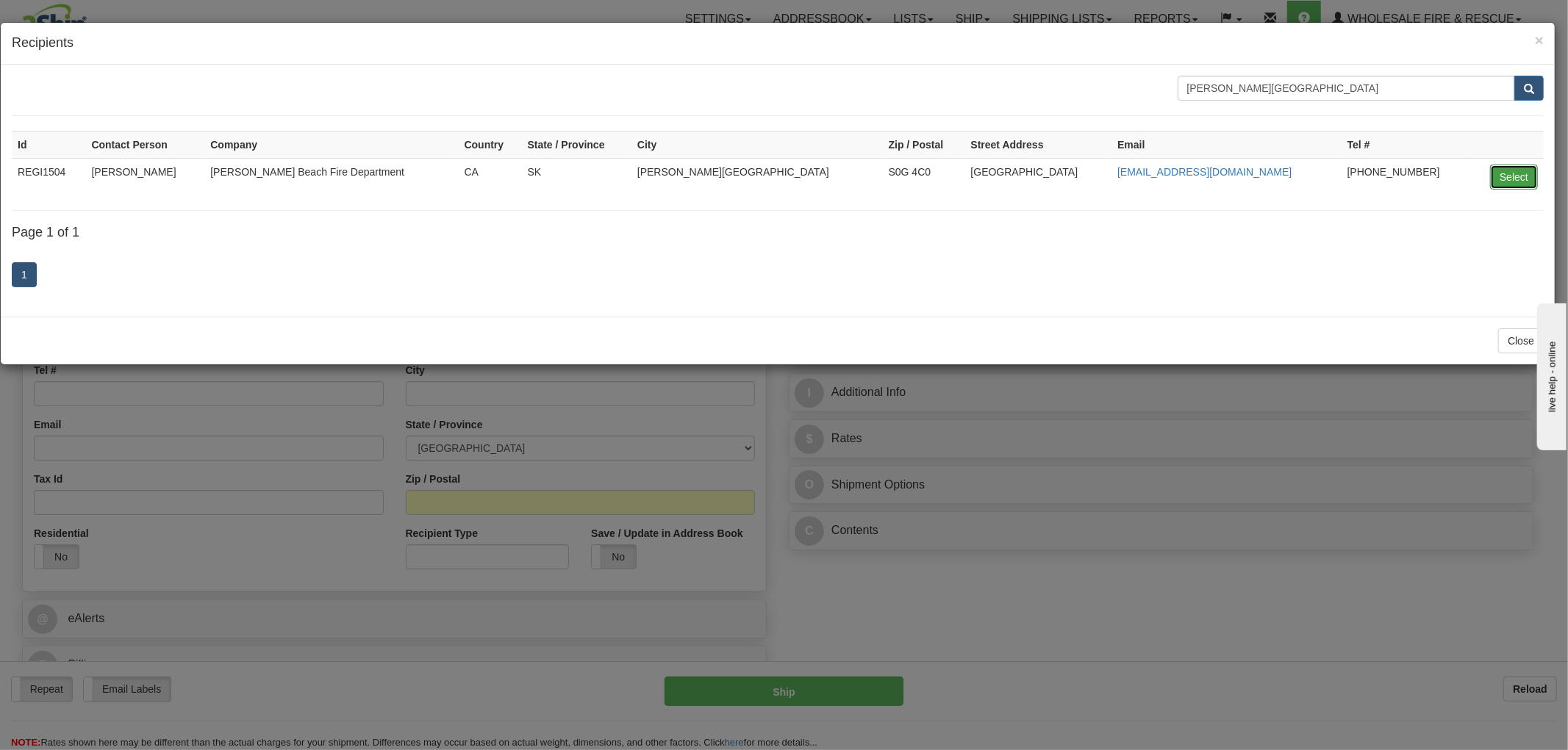
click at [1515, 177] on button "Select" at bounding box center [1514, 176] width 48 height 25
type input "REGI1504"
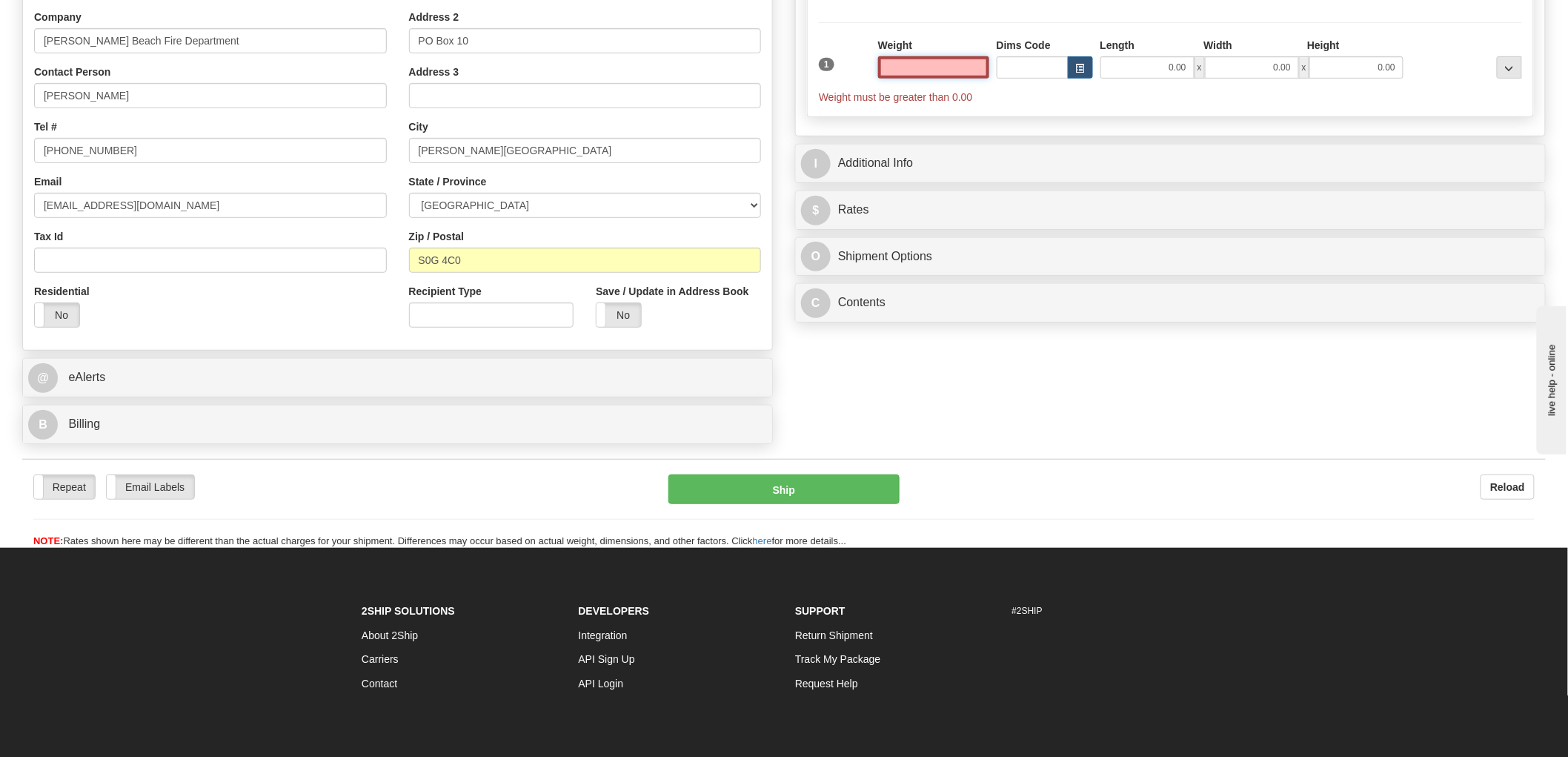
scroll to position [82, 0]
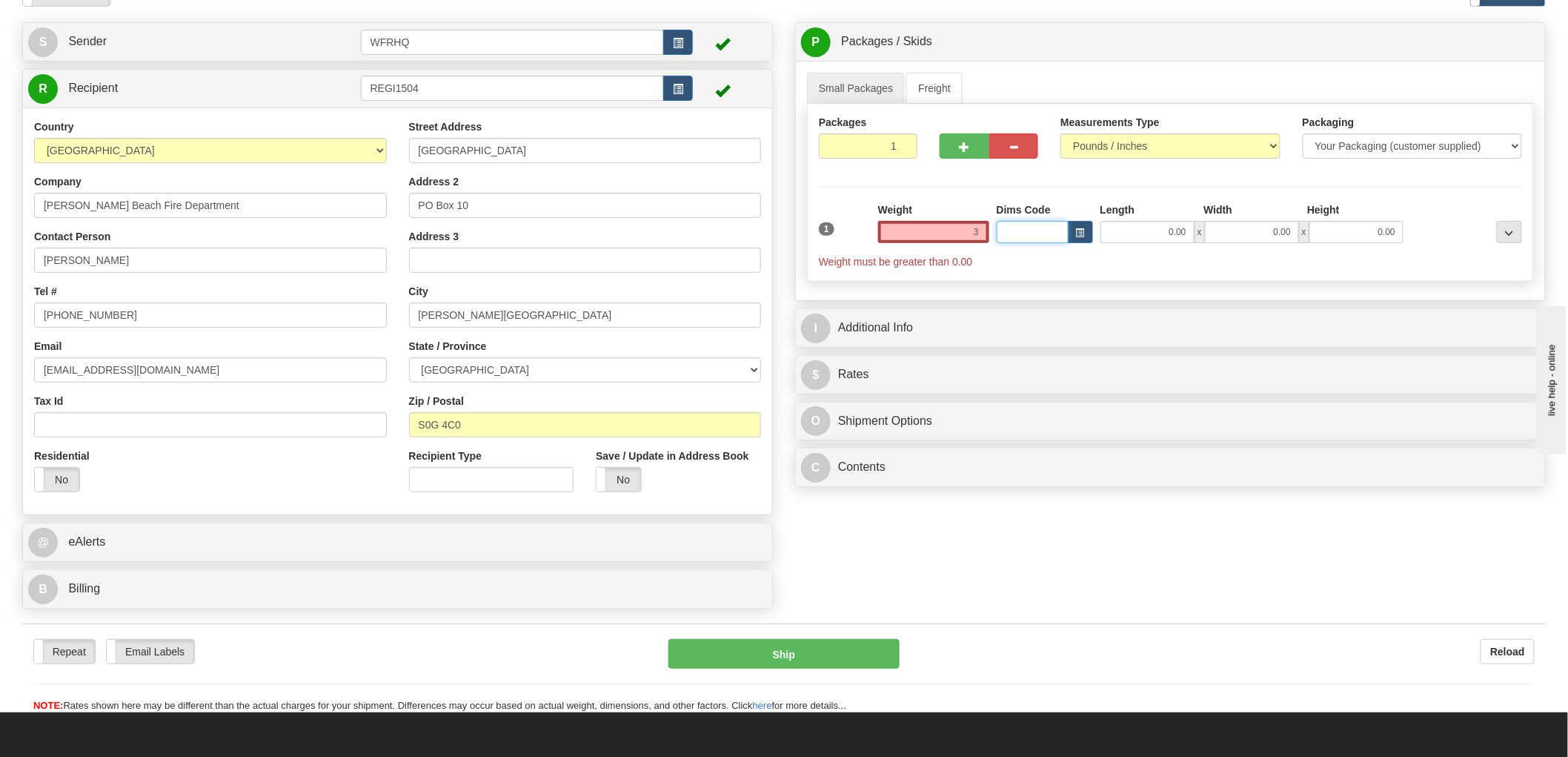
type input "3.00"
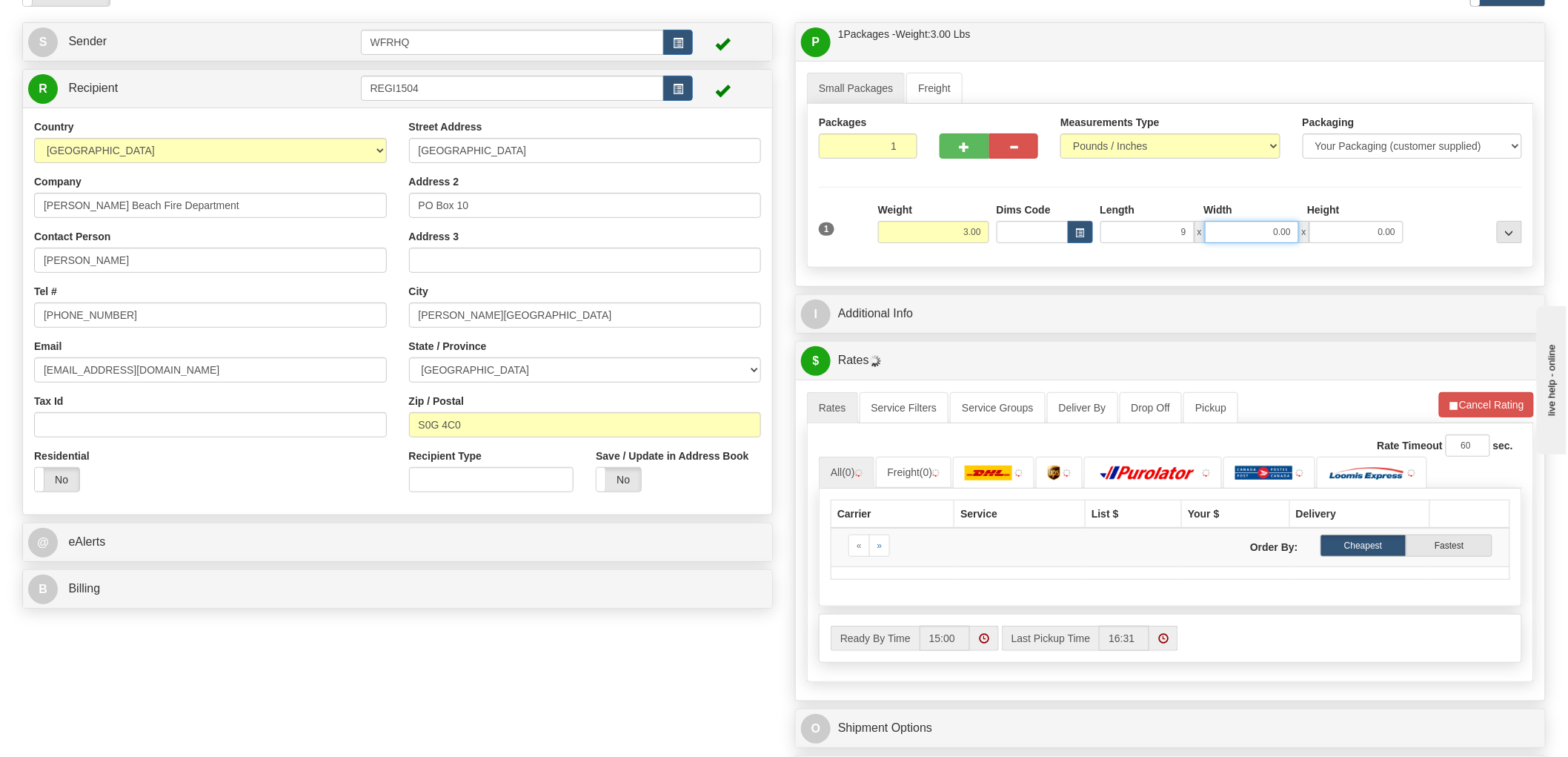
type input "9.00"
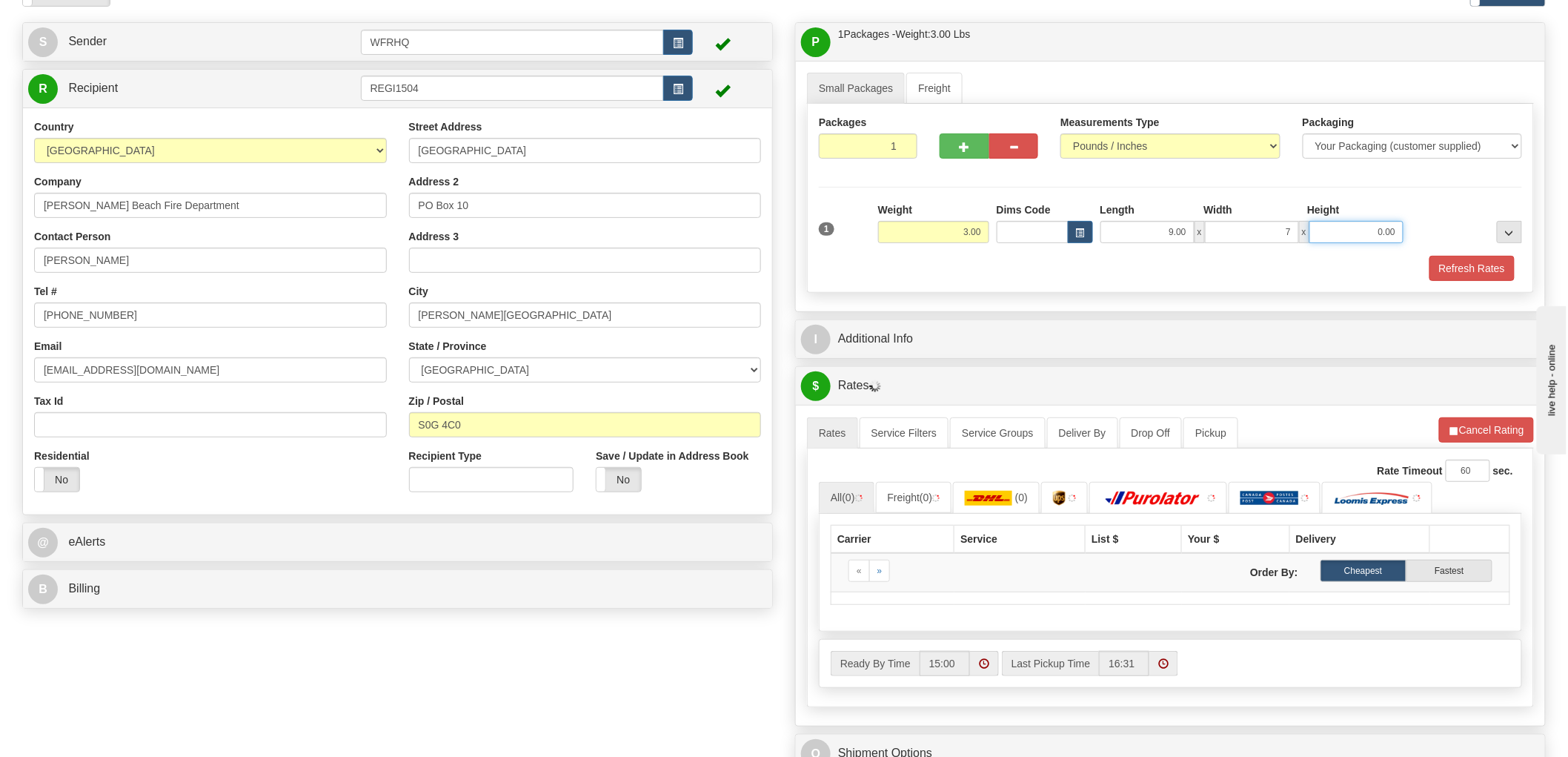
type input "7.00"
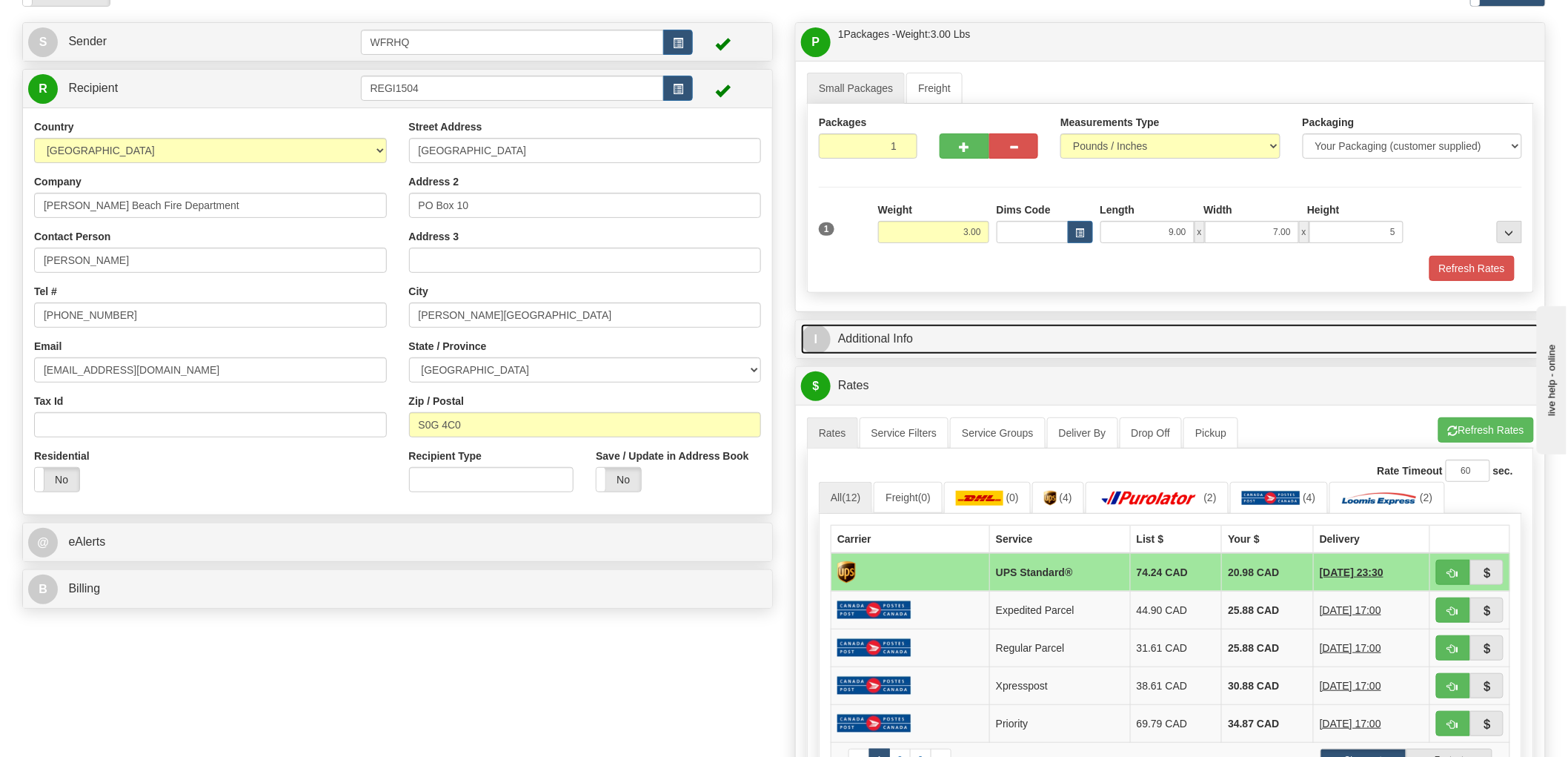
type input "5.00"
click at [897, 345] on link "I Additional Info" at bounding box center [1171, 339] width 739 height 31
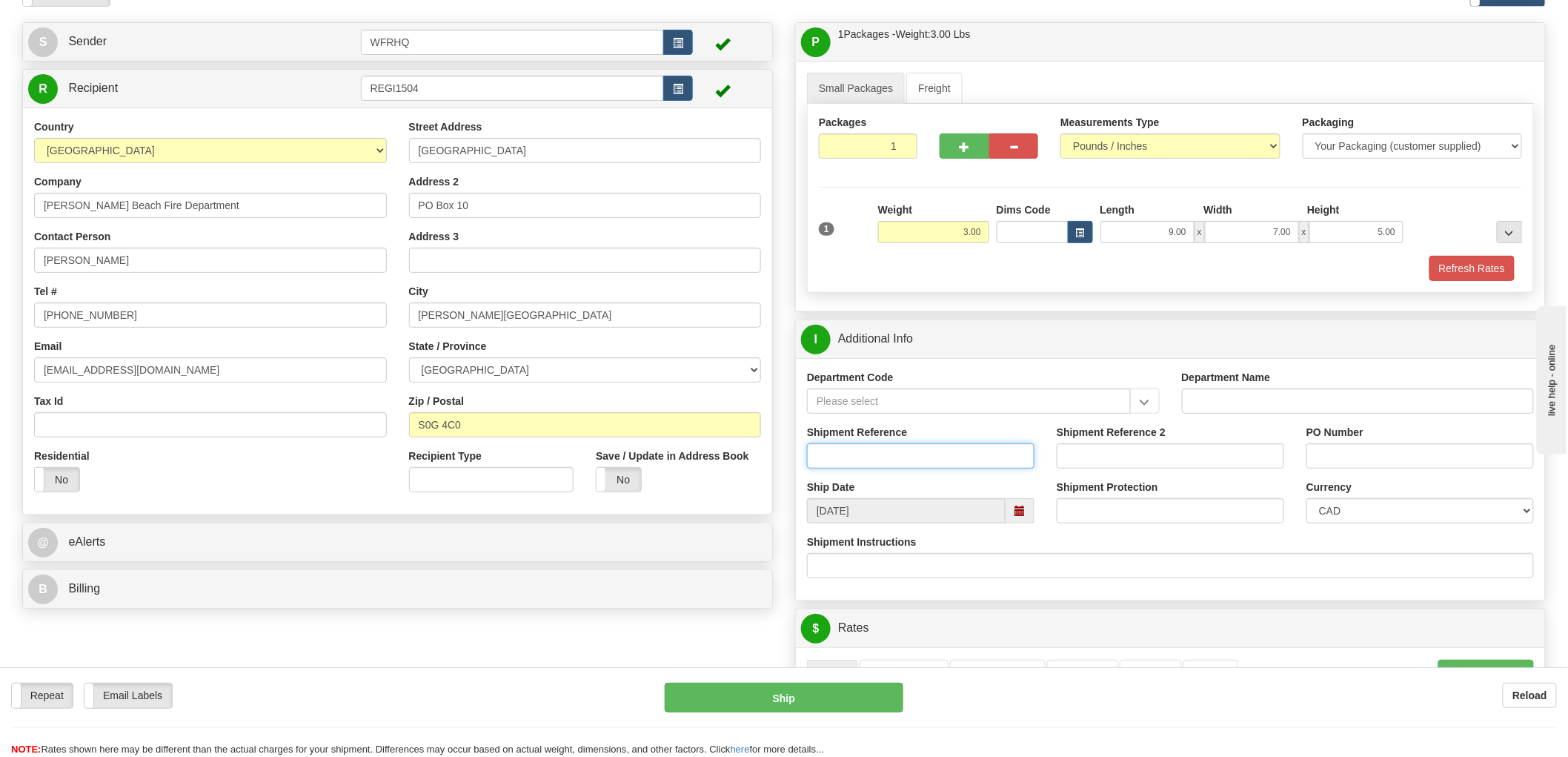
click at [883, 464] on input "Shipment Reference" at bounding box center [920, 455] width 228 height 25
type input "S45955 - 30540"
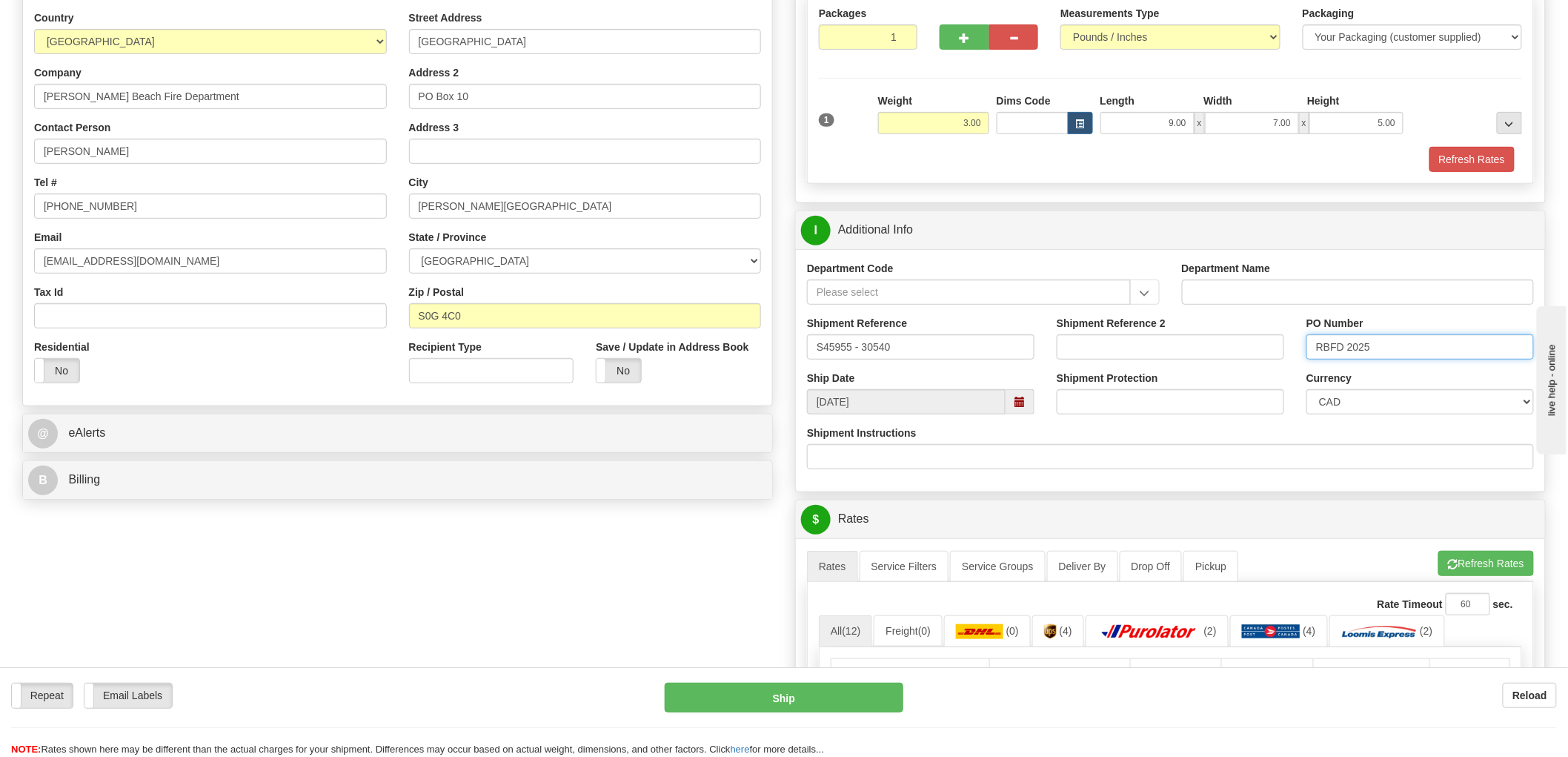
scroll to position [493, 0]
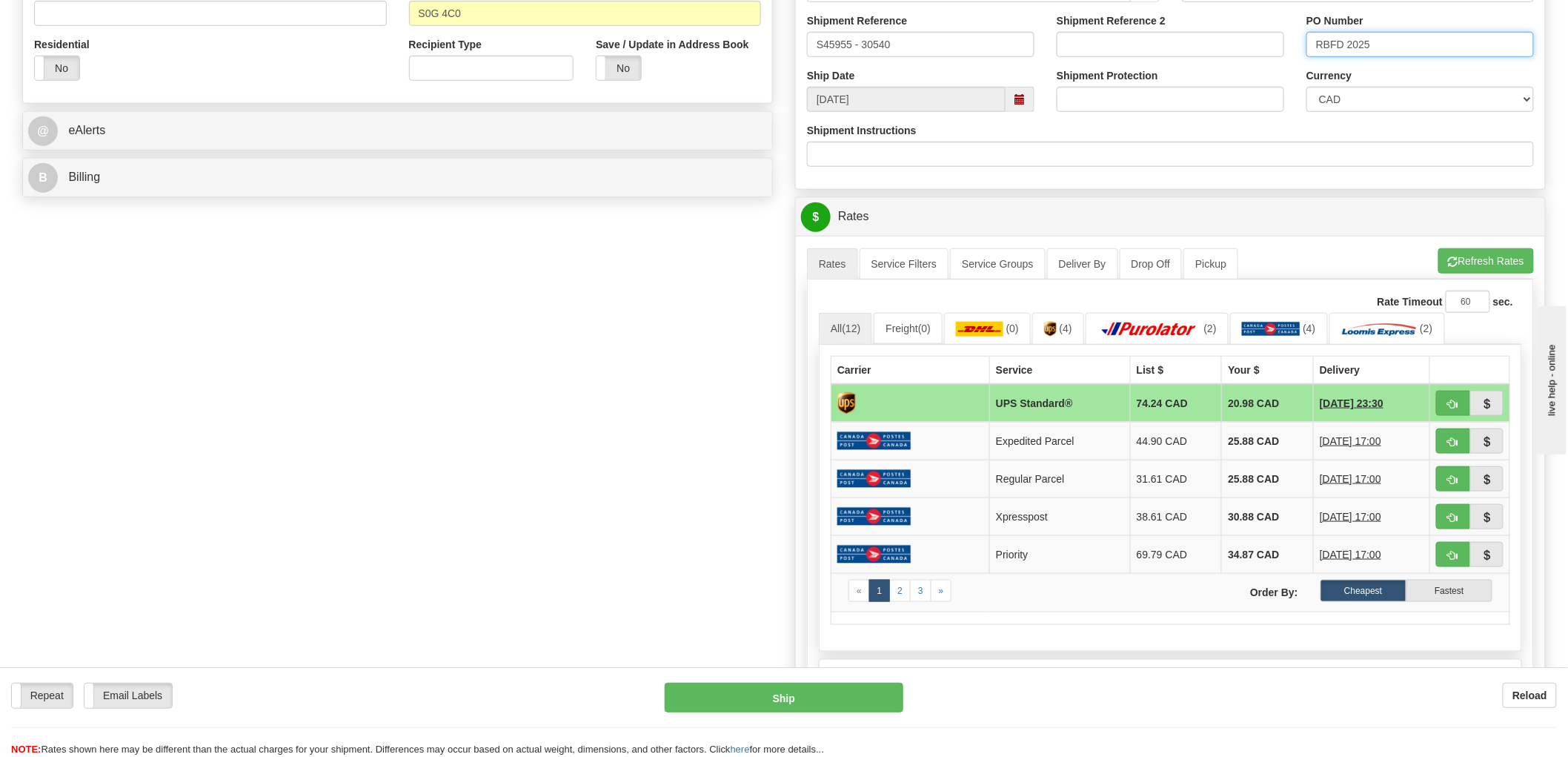
type input "RBFD 2025"
click at [1454, 442] on span "button" at bounding box center [1453, 442] width 10 height 9
type input "DOM.EP"
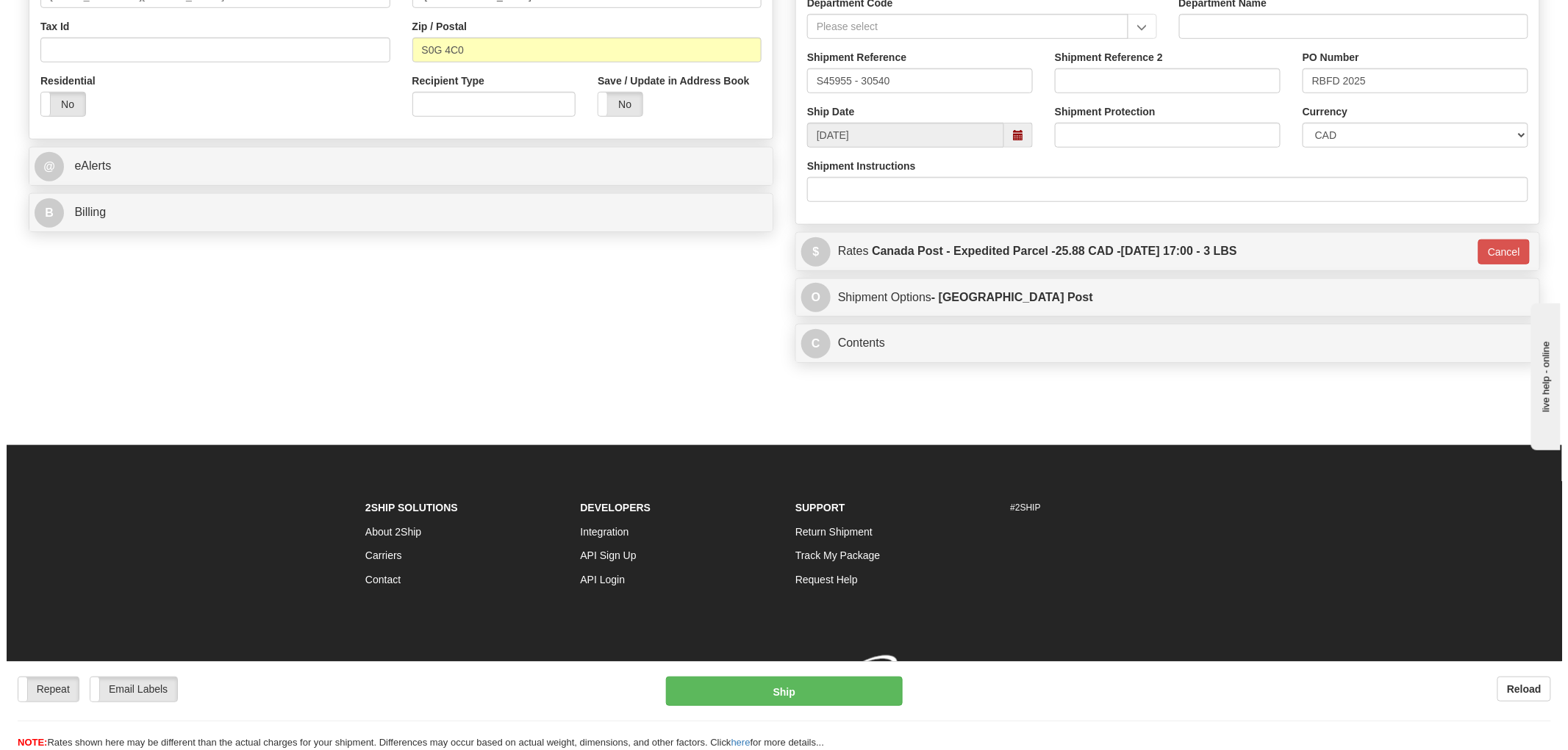
scroll to position [473, 0]
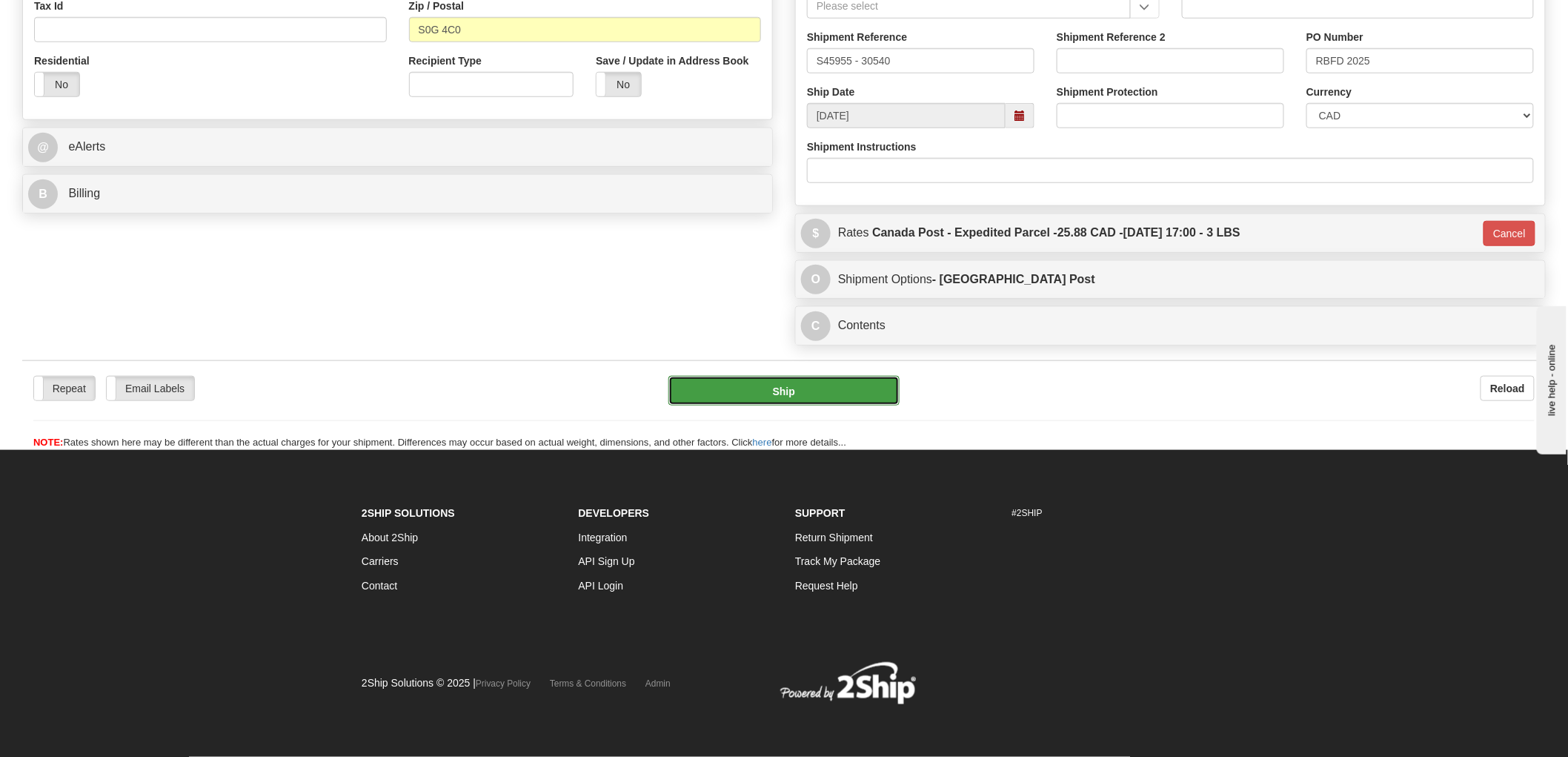
click at [818, 392] on button "Ship" at bounding box center [784, 391] width 232 height 30
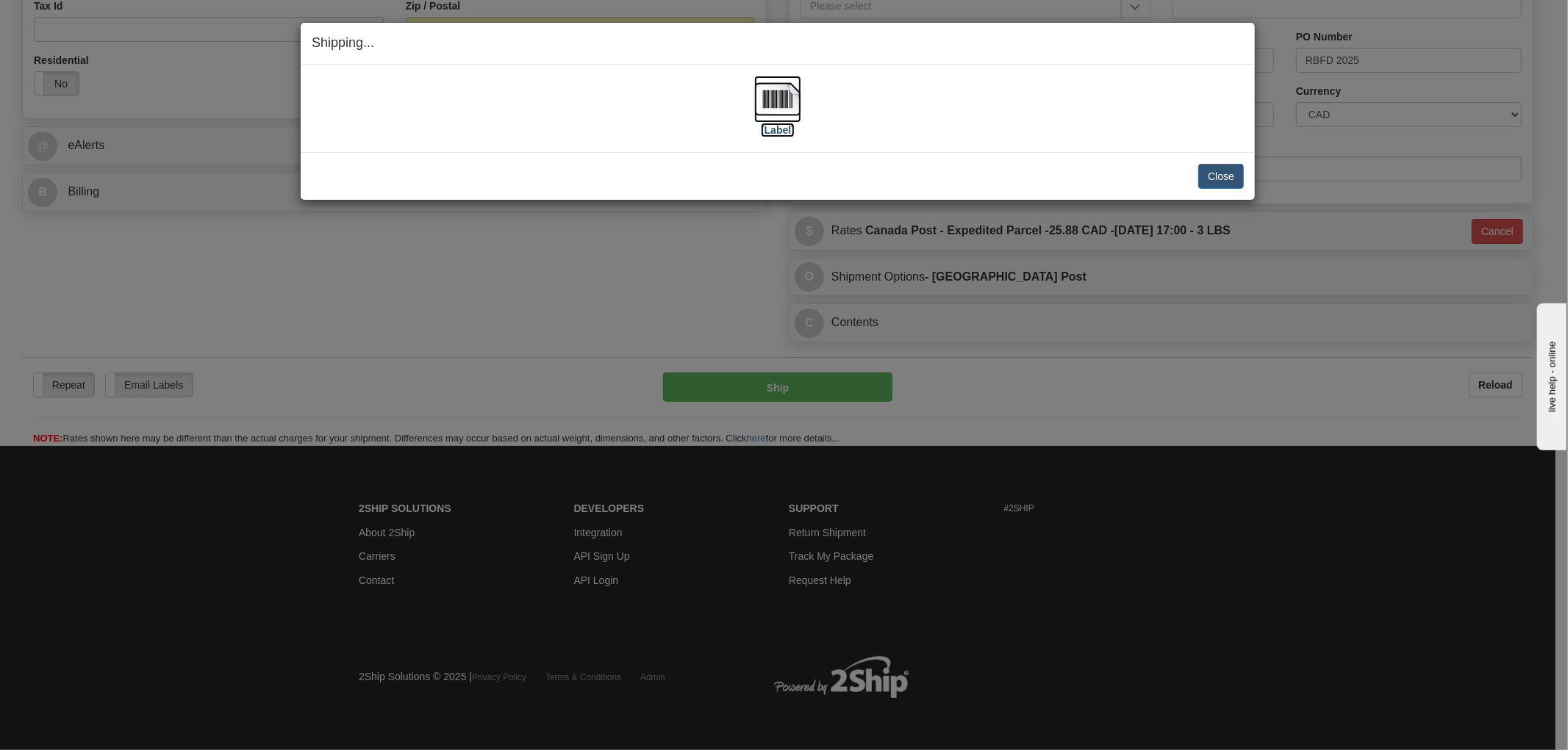
click at [776, 96] on img at bounding box center [777, 99] width 47 height 47
